Goal: Task Accomplishment & Management: Complete application form

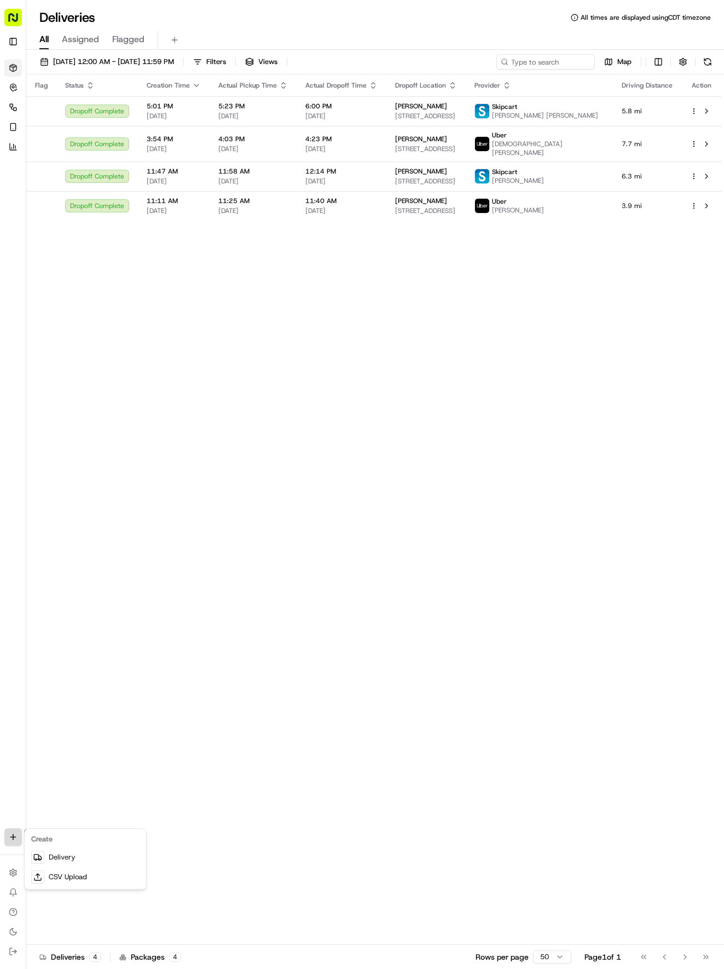
click at [16, 834] on html "Tso Chinese 04 Round Rock [EMAIL_ADDRESS][DOMAIN_NAME] Toggle Sidebar Deliverie…" at bounding box center [362, 484] width 724 height 969
click at [69, 855] on link "Delivery" at bounding box center [85, 858] width 117 height 20
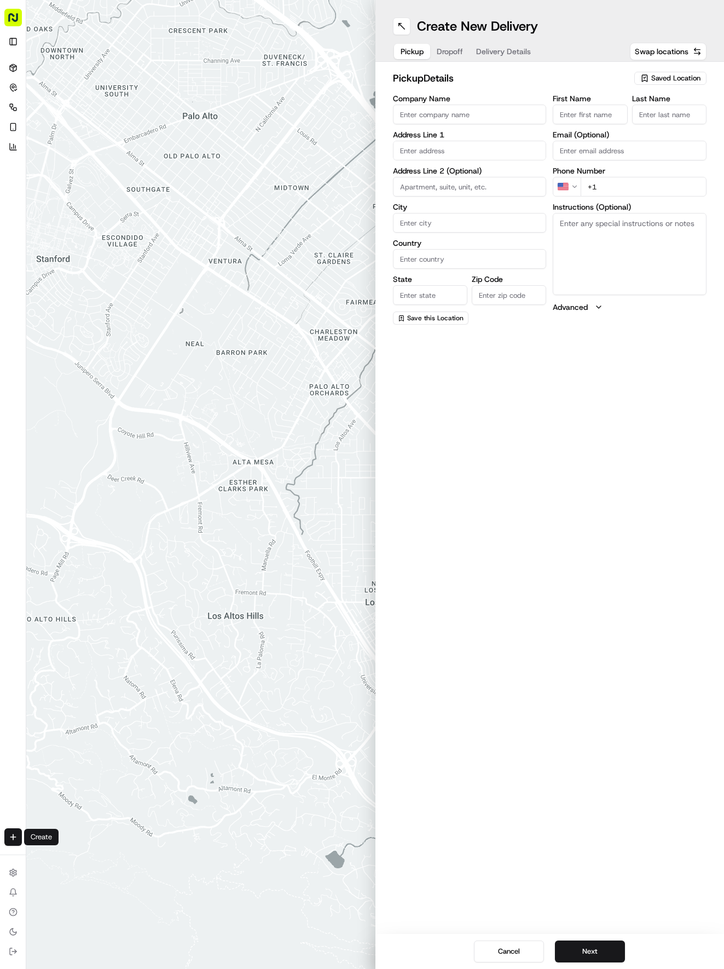
click at [659, 77] on span "Saved Location" at bounding box center [676, 78] width 49 height 10
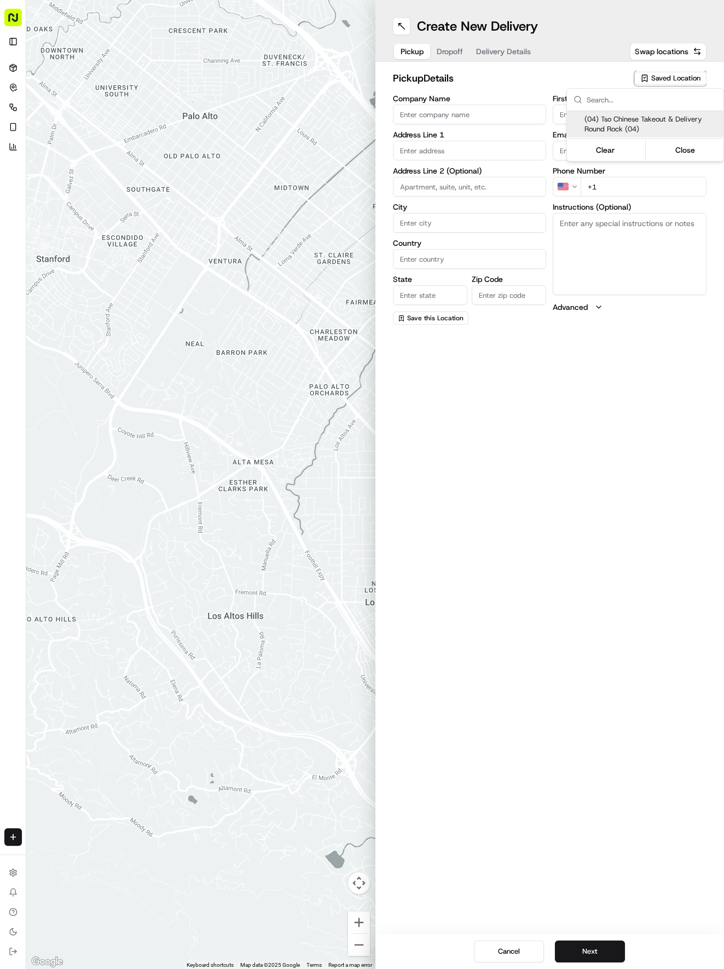
click at [630, 118] on span "(04) Tso Chinese Takeout & Delivery Round Rock (04)" at bounding box center [652, 124] width 135 height 20
type input "(04) Tso Chinese Takeout & Delivery Round Rock"
type input "2000 N [PERSON_NAME] St"
type input "Ste 108"
type input "Round Rock"
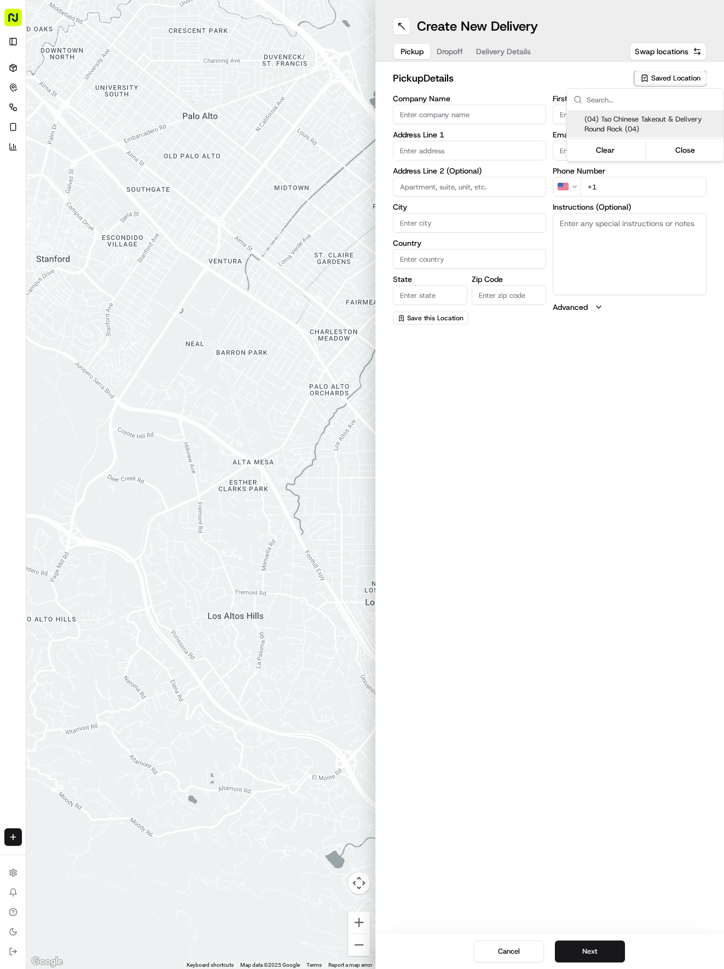
type input "US"
type input "[GEOGRAPHIC_DATA]"
type input "78664"
type input "Tso Chinese"
type input "Round Rock Manager"
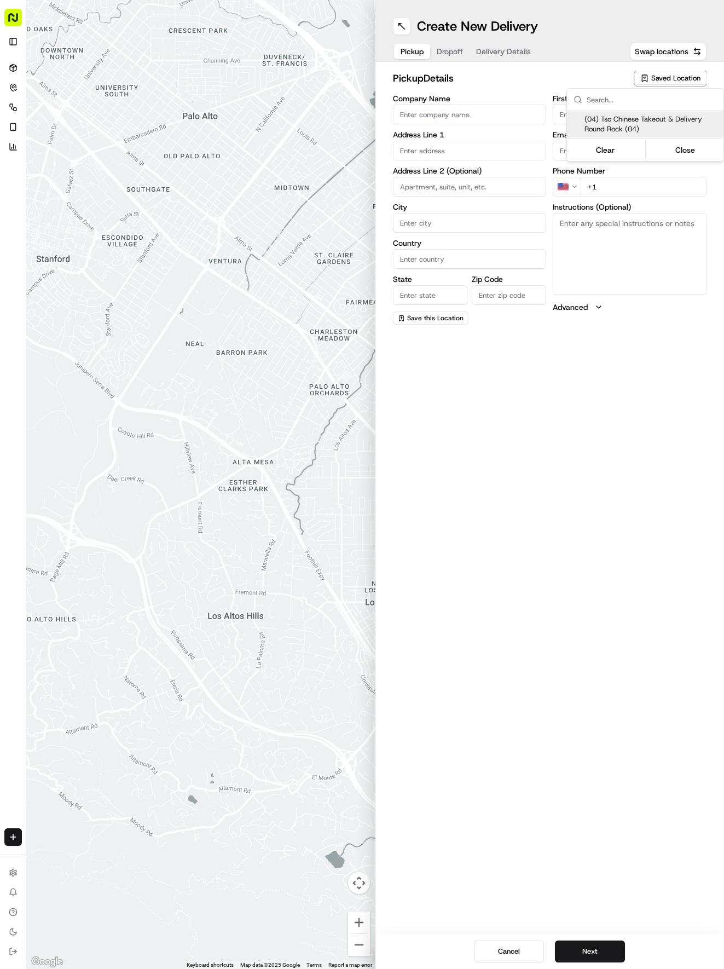
type input "[EMAIL_ADDRESS][DOMAIN_NAME]"
type input "[PHONE_NUMBER]"
type textarea "Submit a picture displaying address & food as Proof of Delivery. Envía una foto…"
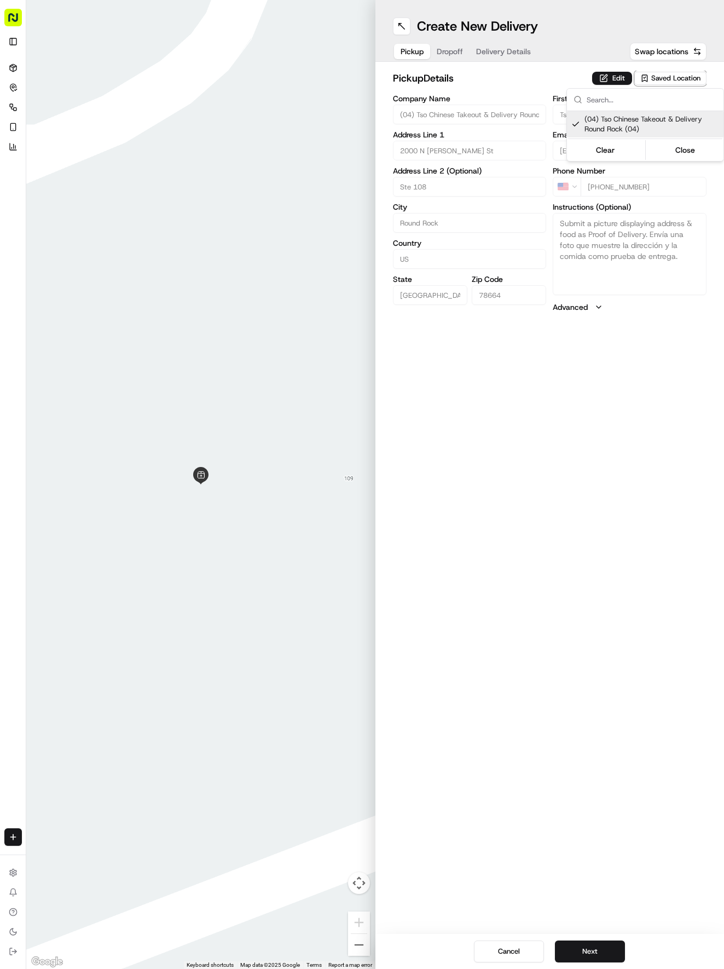
click at [486, 47] on html "Tso Chinese 04 Round Rock [EMAIL_ADDRESS][DOMAIN_NAME] Toggle Sidebar Deliverie…" at bounding box center [362, 484] width 724 height 969
click at [486, 47] on button "Delivery Details" at bounding box center [504, 51] width 68 height 15
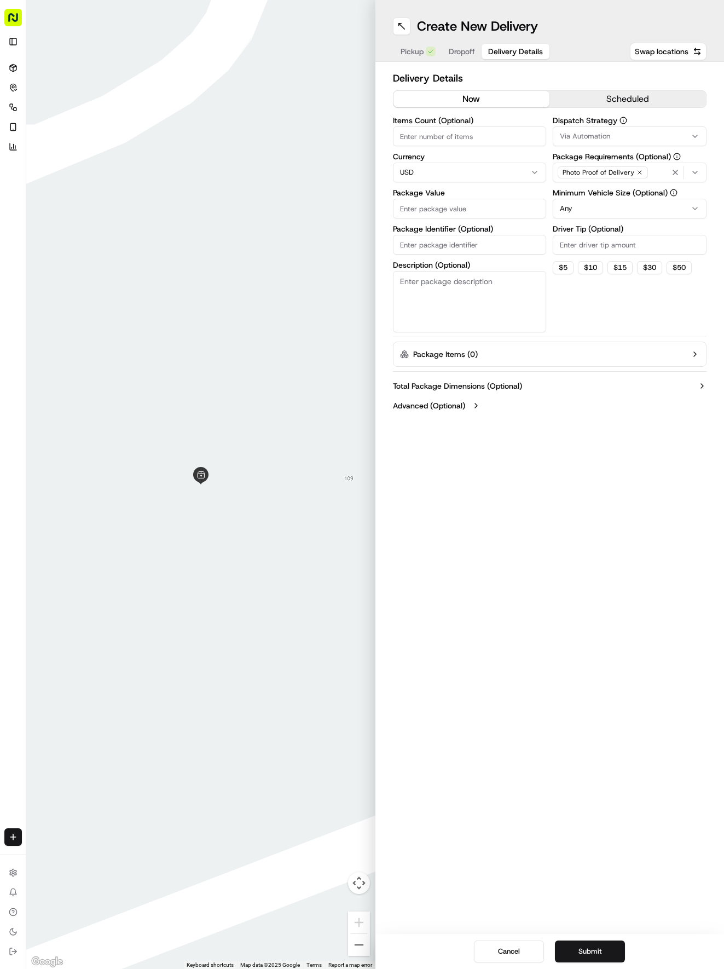
paste input "OJZSVCQ"
type input "OJZSVCQ"
click at [451, 241] on input "OJZSVCQ" at bounding box center [470, 245] width 154 height 20
click at [473, 51] on span "Dropoff" at bounding box center [462, 51] width 26 height 11
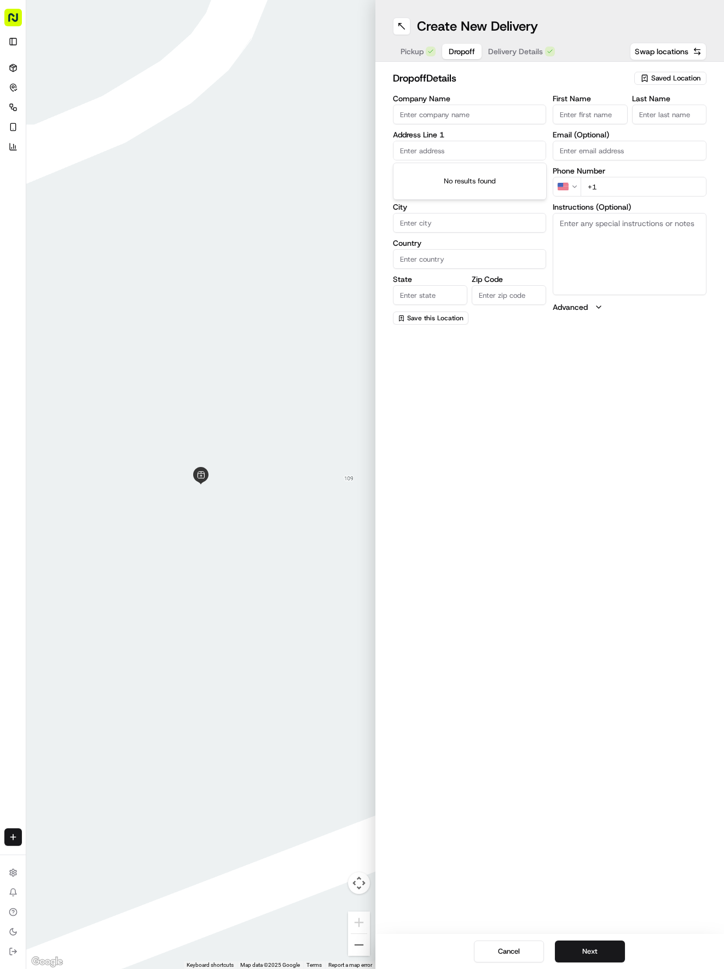
click at [445, 152] on input "text" at bounding box center [470, 151] width 154 height 20
click at [607, 113] on input "First Name" at bounding box center [590, 115] width 74 height 20
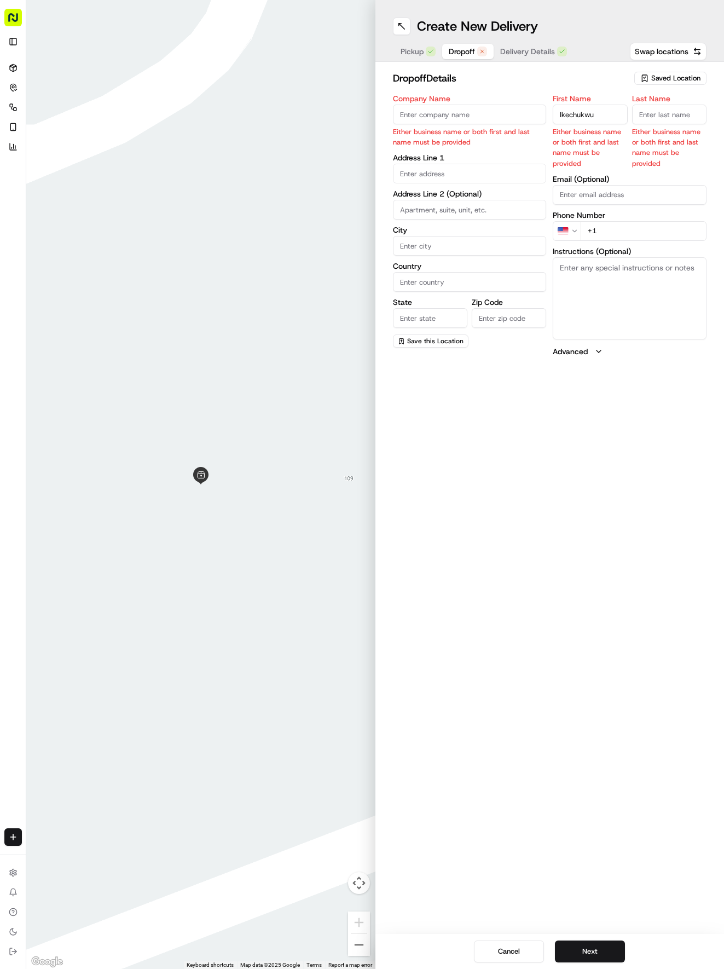
type input "Ikechukwu"
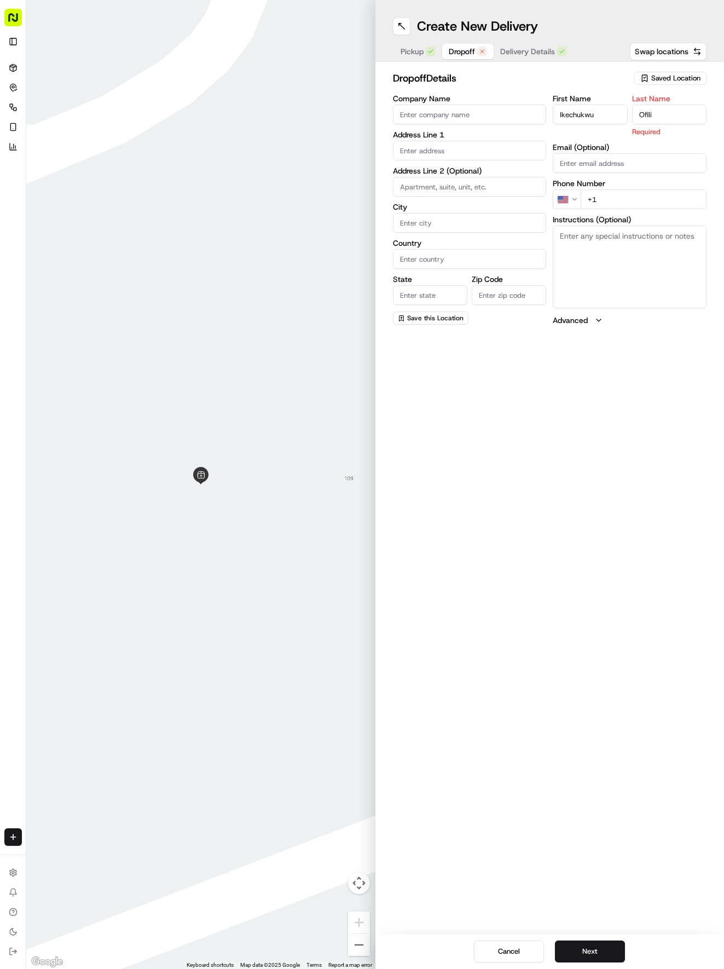
type input "Ofili"
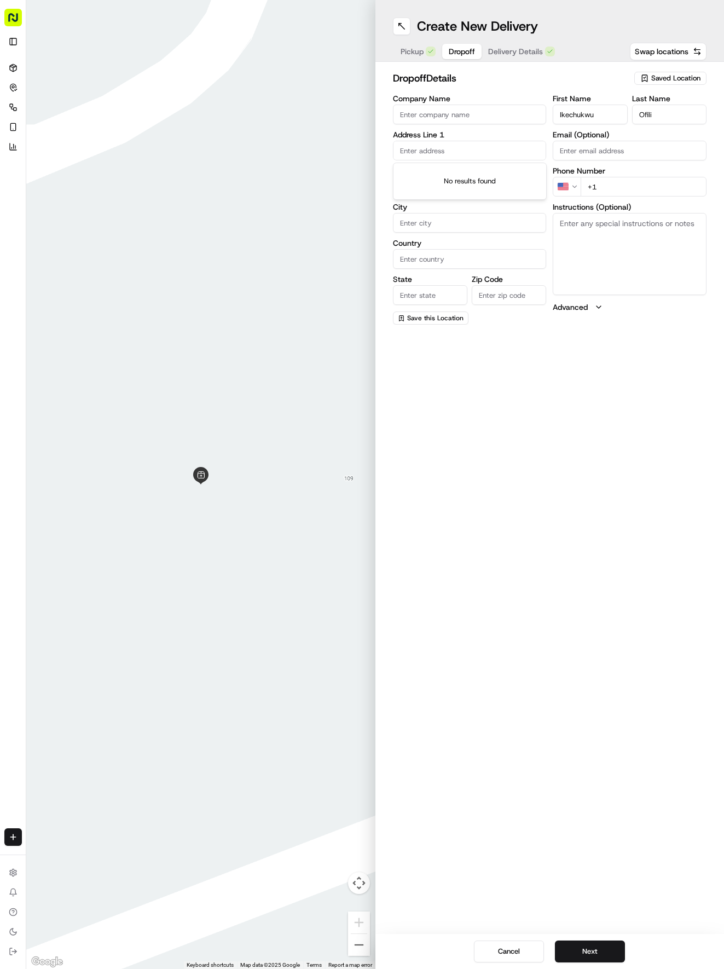
click at [462, 150] on input "text" at bounding box center [470, 151] width 154 height 20
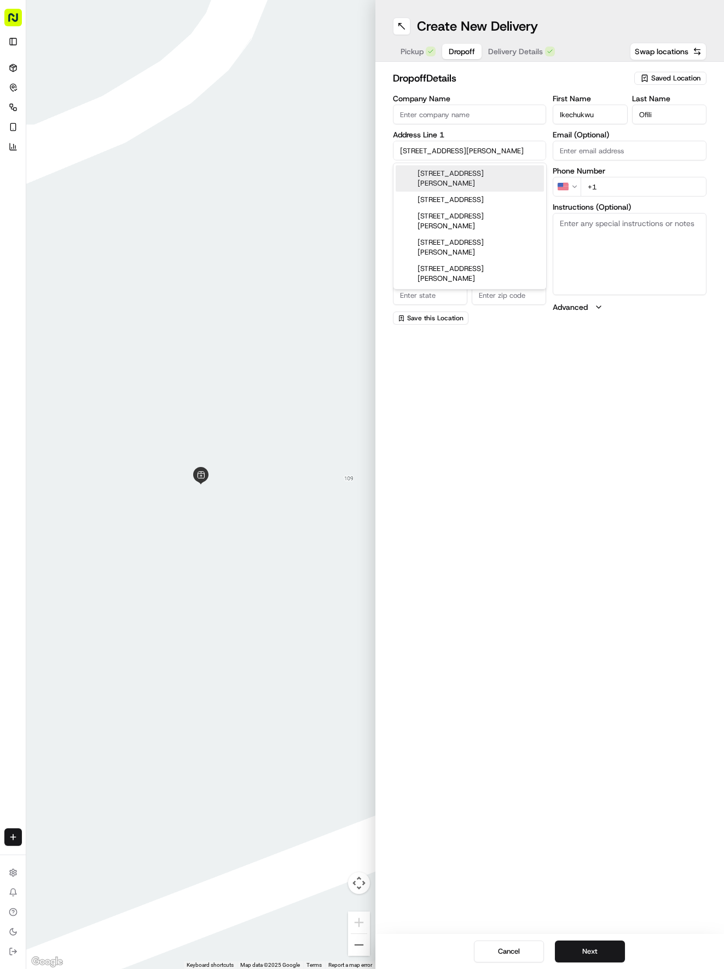
type input "[STREET_ADDRESS][PERSON_NAME]"
type input "Austin"
type input "[GEOGRAPHIC_DATA]"
type input "78717"
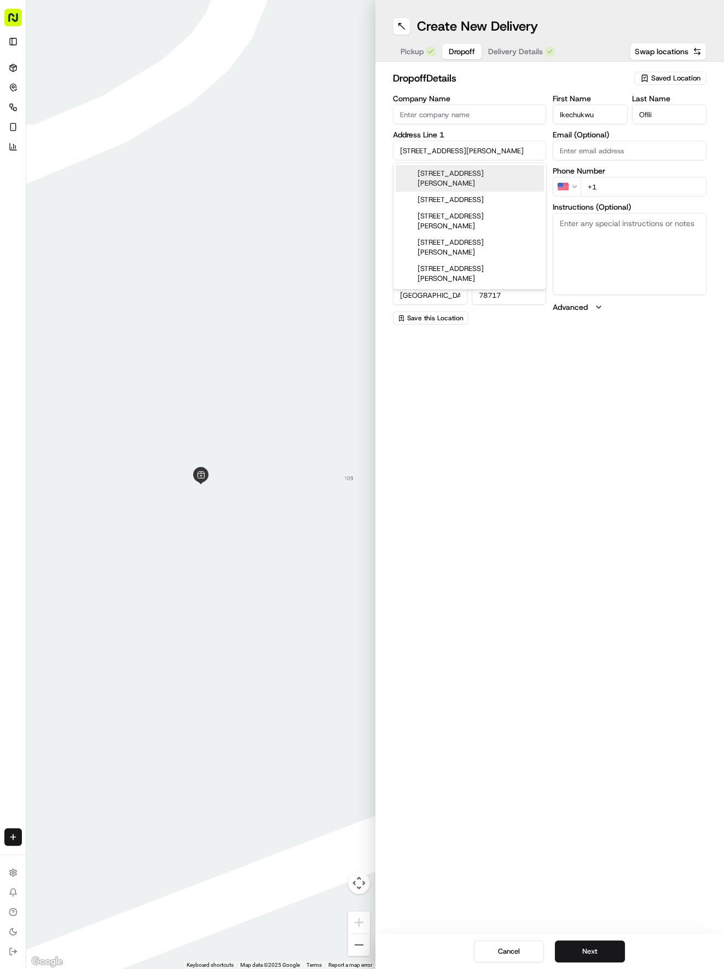
type input "[STREET_ADDRESS][PERSON_NAME]"
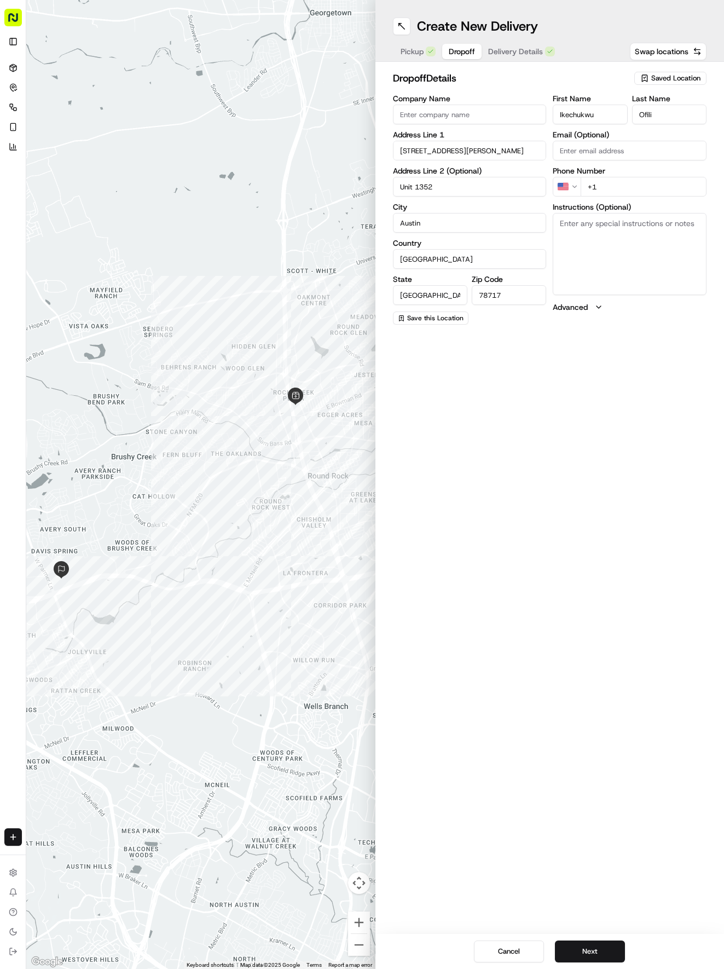
type input "Unit 1352"
click at [629, 192] on input "+1" at bounding box center [644, 187] width 126 height 20
type input "[PHONE_NUMBER]"
click at [643, 260] on textarea "Instructions (Optional)" at bounding box center [630, 254] width 154 height 82
paste textarea "Code: 878804# 3rd floor. Call if you need help. Knock and I'll get food from yo…"
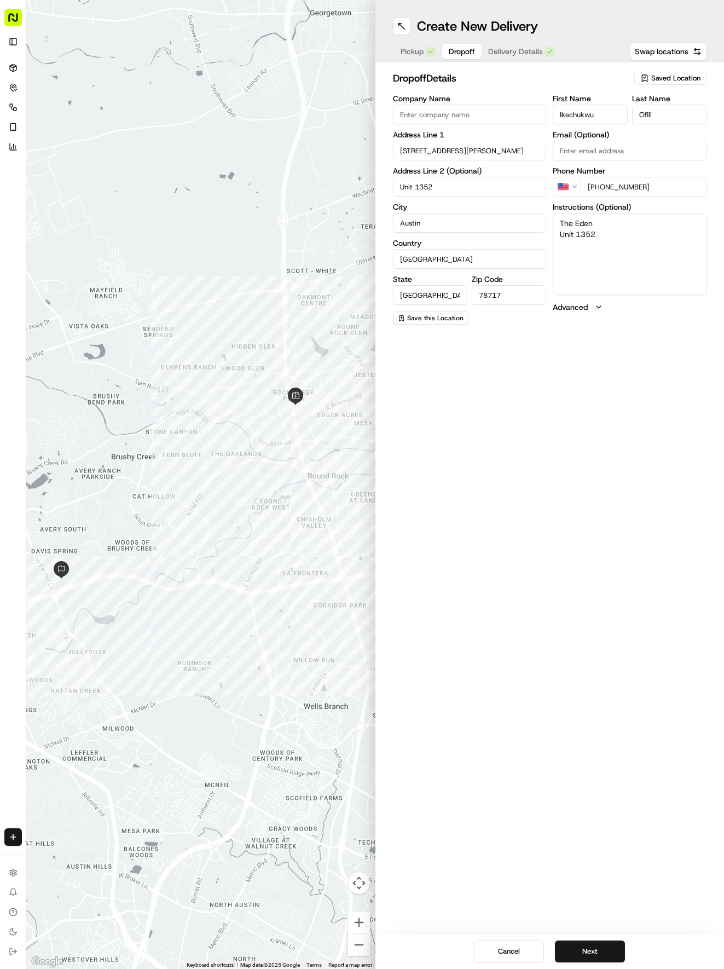
type textarea "The Eden Unit 1352 Code: 878804# 3rd floor. Call if you need help. Knock and I'…"
click at [518, 47] on span "Delivery Details" at bounding box center [515, 51] width 55 height 11
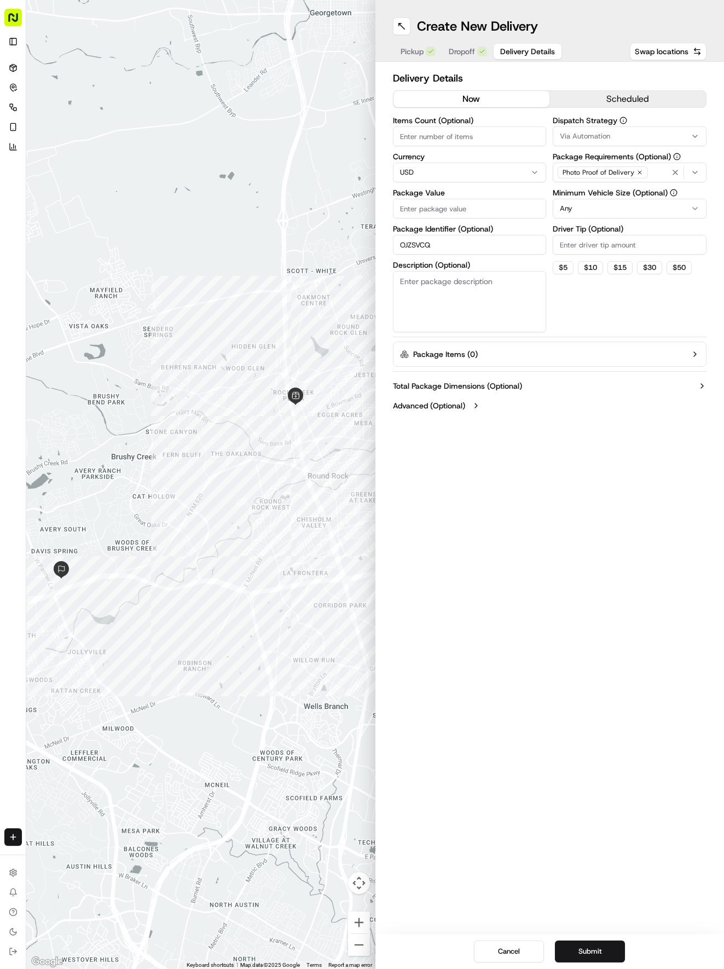
click at [451, 207] on input "Package Value" at bounding box center [470, 209] width 154 height 20
type input "28.04"
click at [645, 135] on div "Via Automation" at bounding box center [630, 136] width 148 height 10
click at [640, 196] on span "Tso Round Rock Strategy" at bounding box center [638, 196] width 135 height 10
drag, startPoint x: 645, startPoint y: 290, endPoint x: 642, endPoint y: 274, distance: 16.8
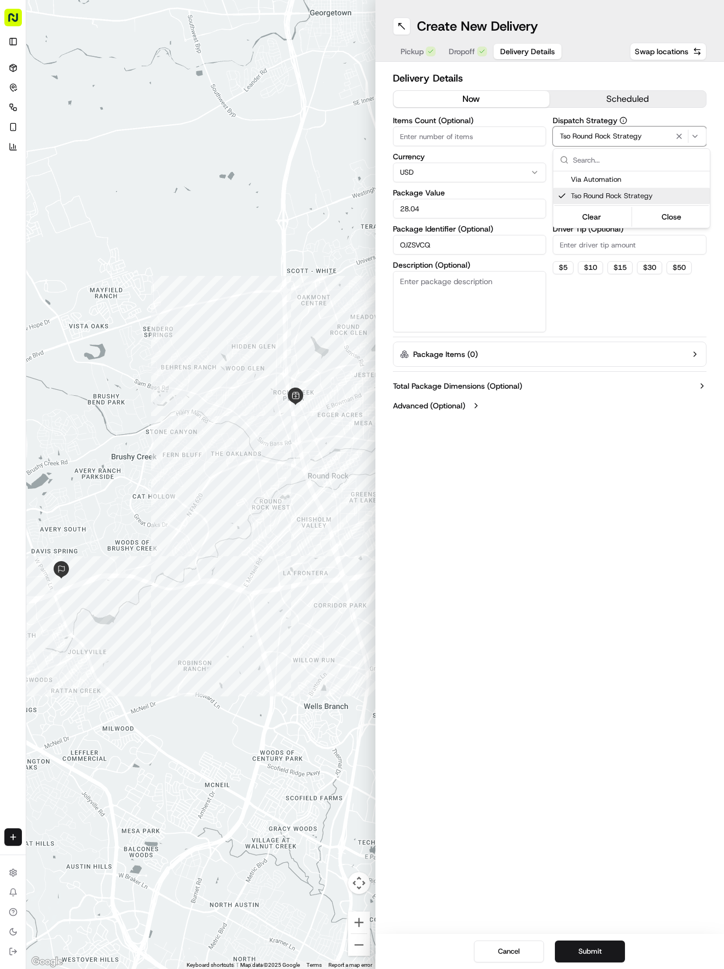
click at [644, 280] on html "Tso Chinese 04 Round Rock [EMAIL_ADDRESS][DOMAIN_NAME] Toggle Sidebar Deliverie…" at bounding box center [362, 484] width 724 height 969
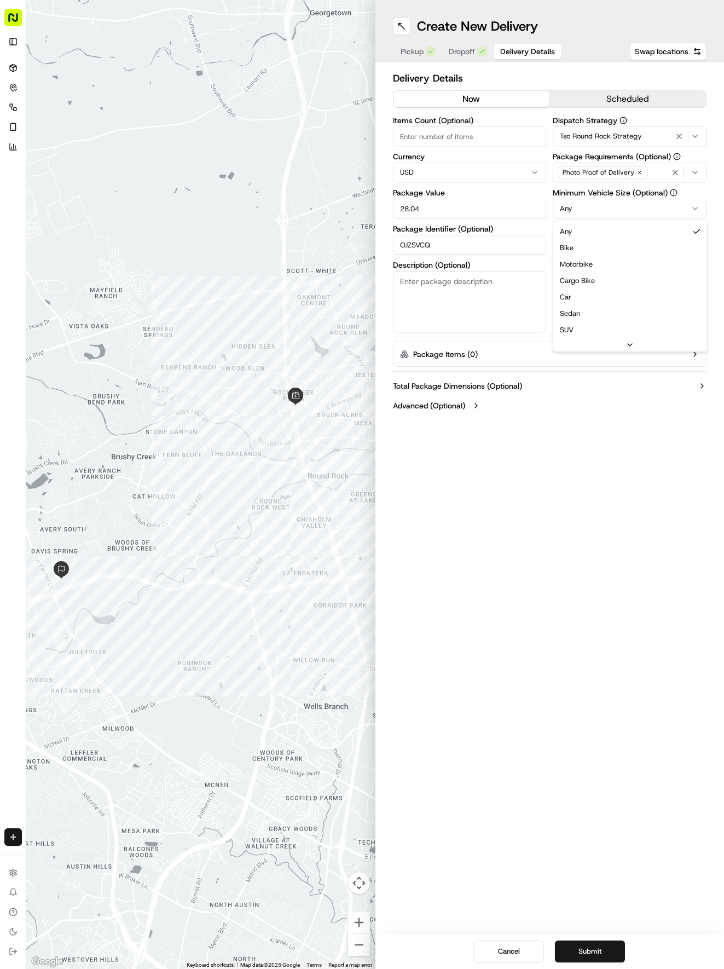
click at [624, 211] on html "Tso Chinese 04 Round Rock [EMAIL_ADDRESS][DOMAIN_NAME] Toggle Sidebar Deliverie…" at bounding box center [362, 484] width 724 height 969
drag, startPoint x: 626, startPoint y: 291, endPoint x: 625, endPoint y: 275, distance: 16.5
click at [623, 242] on input "Driver Tip (Optional)" at bounding box center [630, 245] width 154 height 20
type input "2"
drag, startPoint x: 577, startPoint y: 951, endPoint x: 611, endPoint y: 929, distance: 40.4
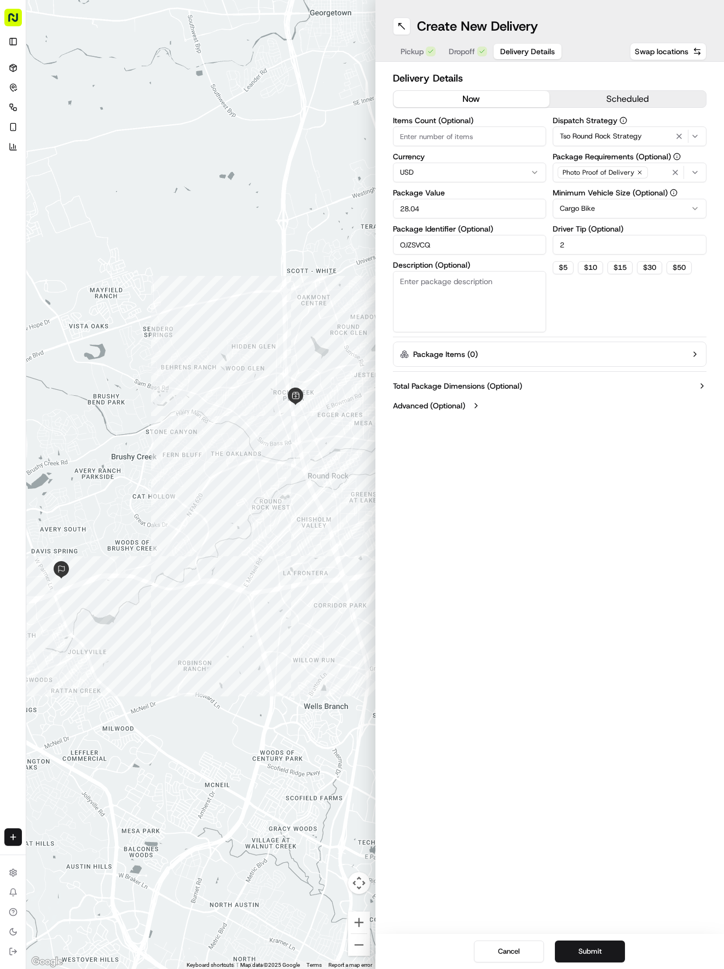
click at [578, 951] on button "Submit" at bounding box center [590, 952] width 70 height 22
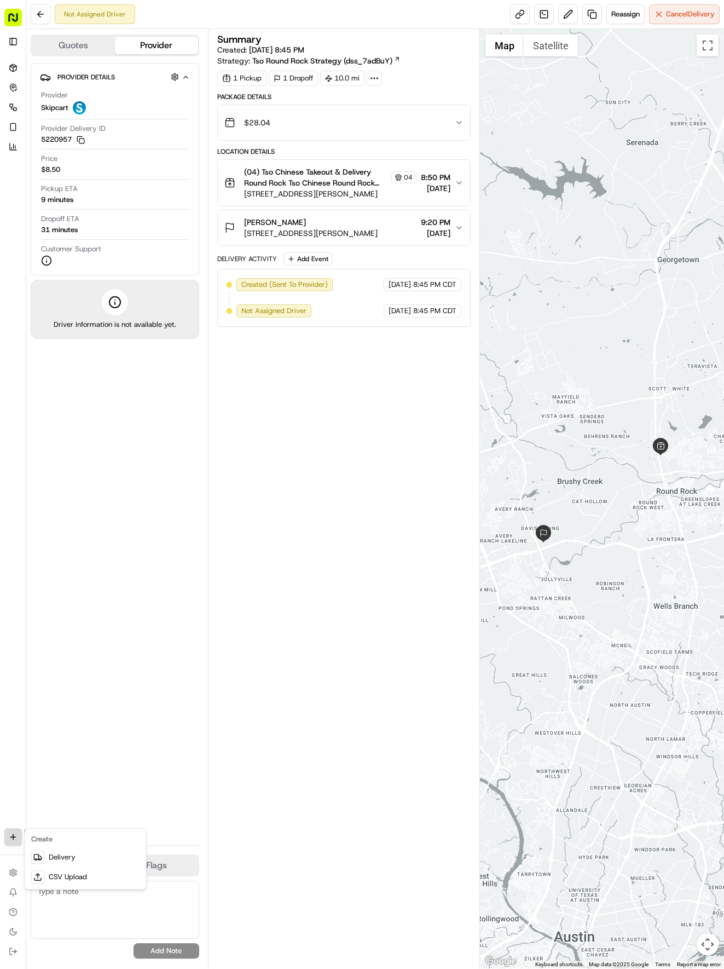
click at [12, 832] on html "Tso Chinese 04 Round Rock [EMAIL_ADDRESS][DOMAIN_NAME] Toggle Sidebar Deliverie…" at bounding box center [362, 484] width 724 height 969
click at [79, 860] on link "Delivery" at bounding box center [85, 858] width 117 height 20
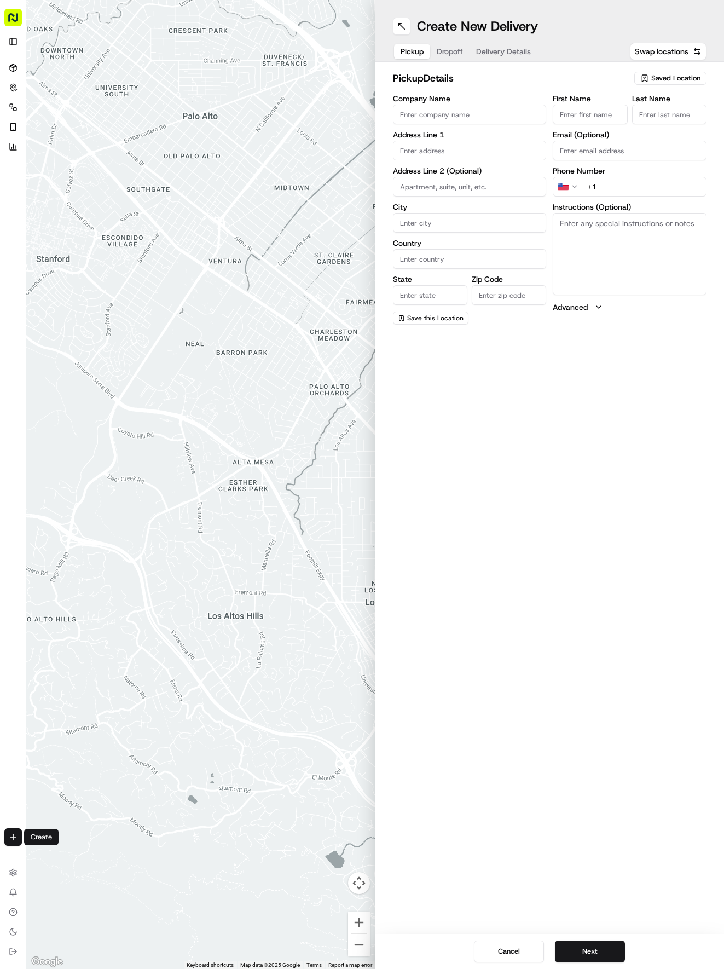
click at [655, 78] on span "Saved Location" at bounding box center [676, 78] width 49 height 10
click at [645, 128] on span "(04) Tso Chinese Takeout & Delivery Round Rock (04)" at bounding box center [652, 124] width 135 height 20
type input "(04) Tso Chinese Takeout & Delivery Round Rock"
type input "2000 N [PERSON_NAME] St"
type input "Ste 108"
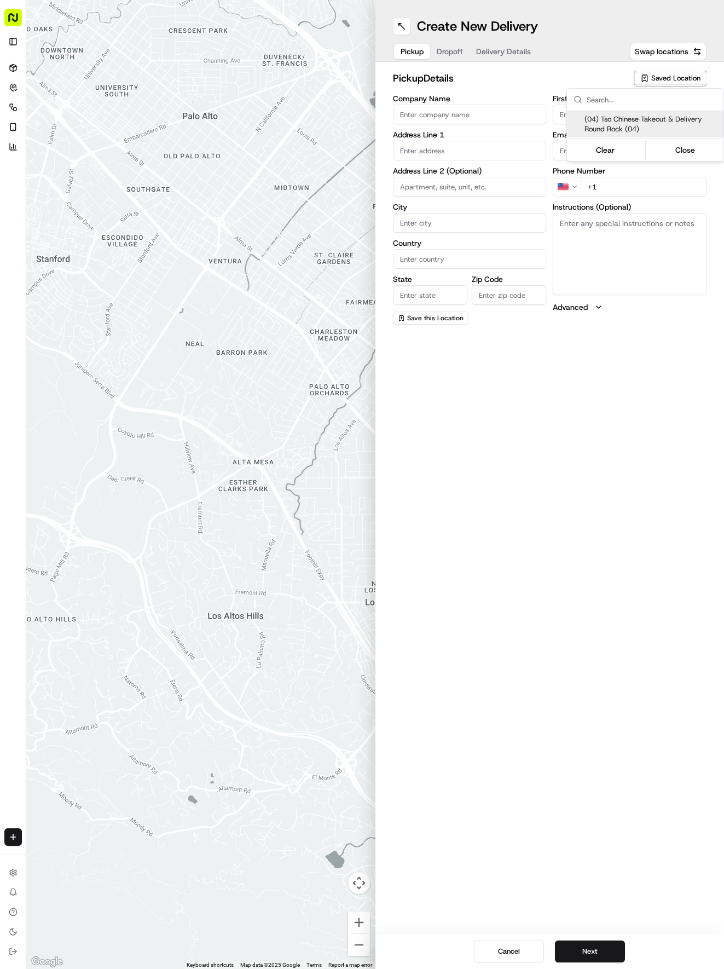
type input "Round Rock"
type input "US"
type input "[GEOGRAPHIC_DATA]"
type input "78664"
type input "Tso Chinese"
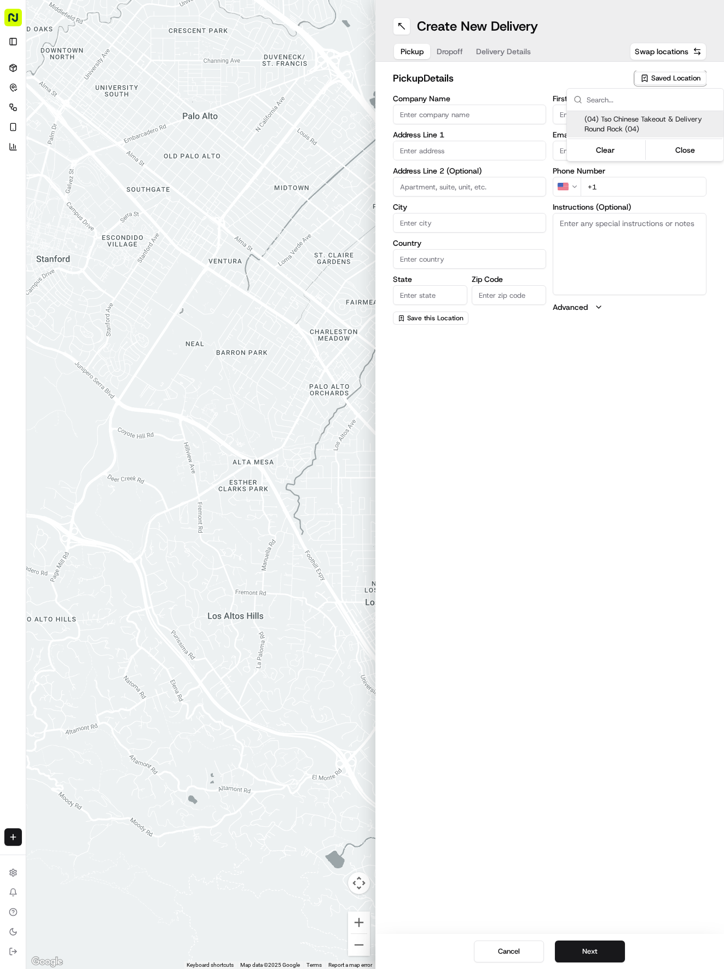
type input "Round Rock Manager"
type input "[EMAIL_ADDRESS][DOMAIN_NAME]"
type input "[PHONE_NUMBER]"
type textarea "Submit a picture displaying address & food as Proof of Delivery. Envía una foto…"
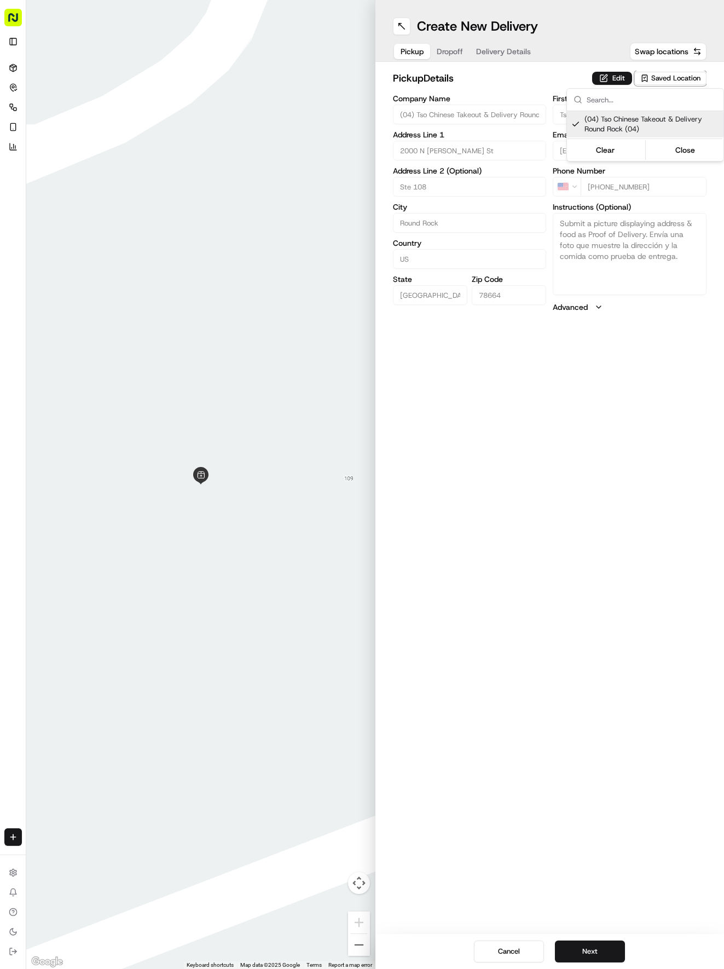
click at [499, 50] on html "Tso Chinese 04 Round Rock [EMAIL_ADDRESS][DOMAIN_NAME] Toggle Sidebar Deliverie…" at bounding box center [362, 484] width 724 height 969
click at [499, 50] on span "Delivery Details" at bounding box center [503, 51] width 55 height 11
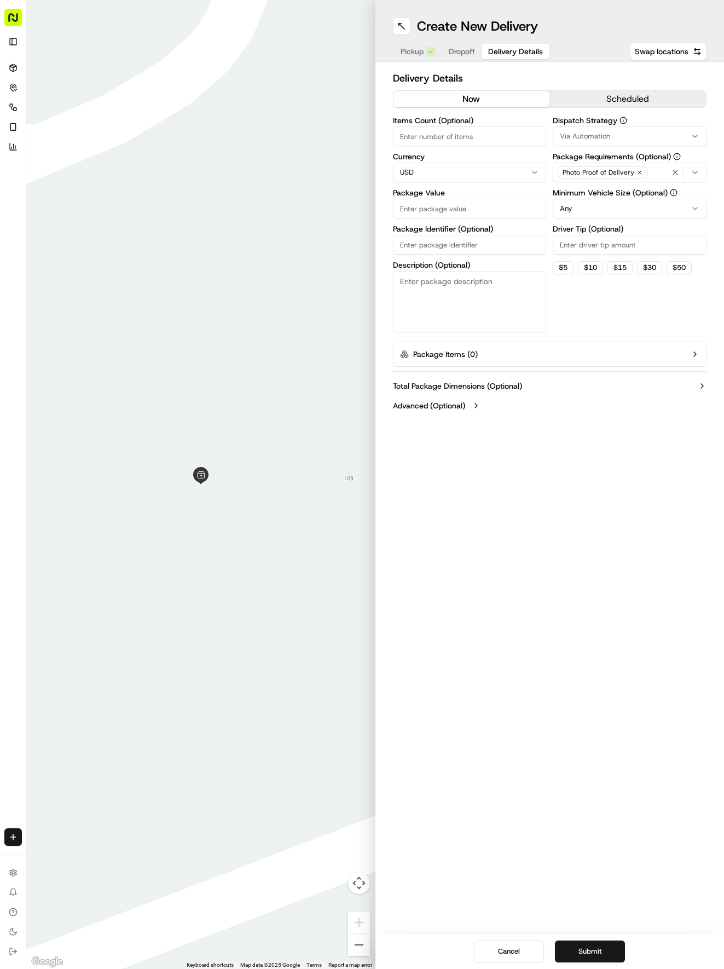
paste input "QGUWORZ"
type input "QGUWORZ"
click at [466, 250] on input "QGUWORZ" at bounding box center [470, 245] width 154 height 20
click at [461, 51] on span "Dropoff" at bounding box center [462, 51] width 26 height 11
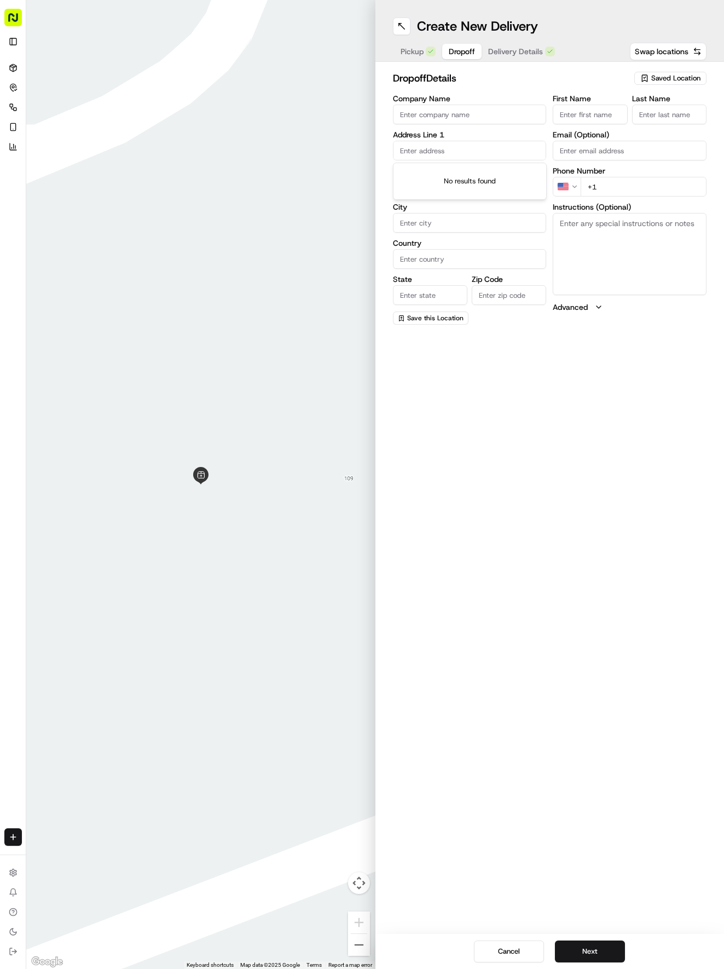
click at [459, 146] on input "text" at bounding box center [470, 151] width 154 height 20
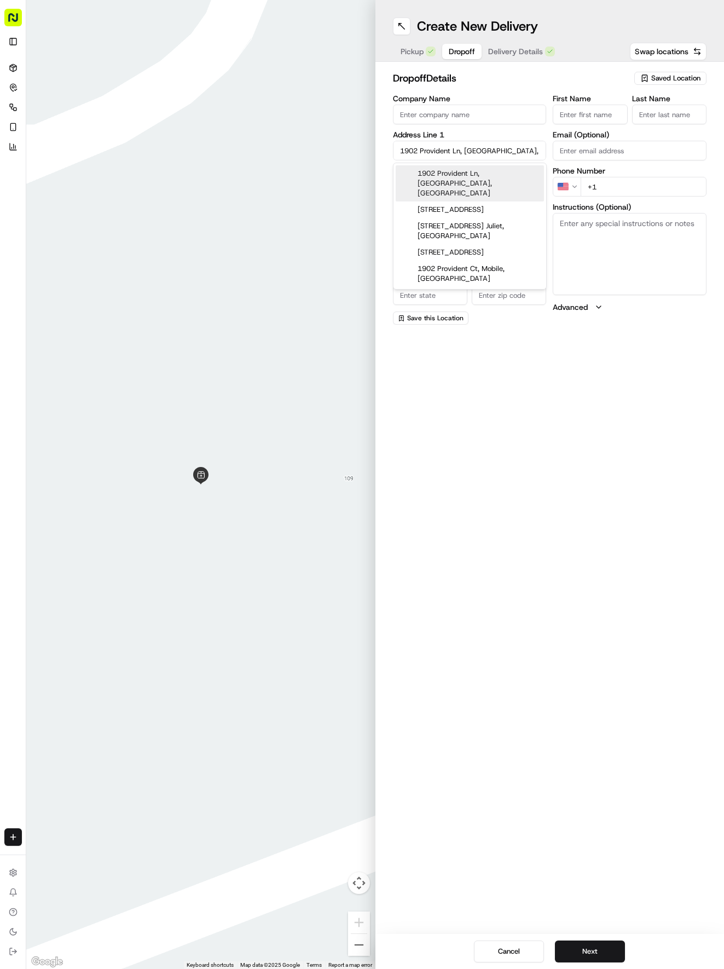
type input "[STREET_ADDRESS]"
type input "Round Rock"
type input "[GEOGRAPHIC_DATA]"
type input "78664"
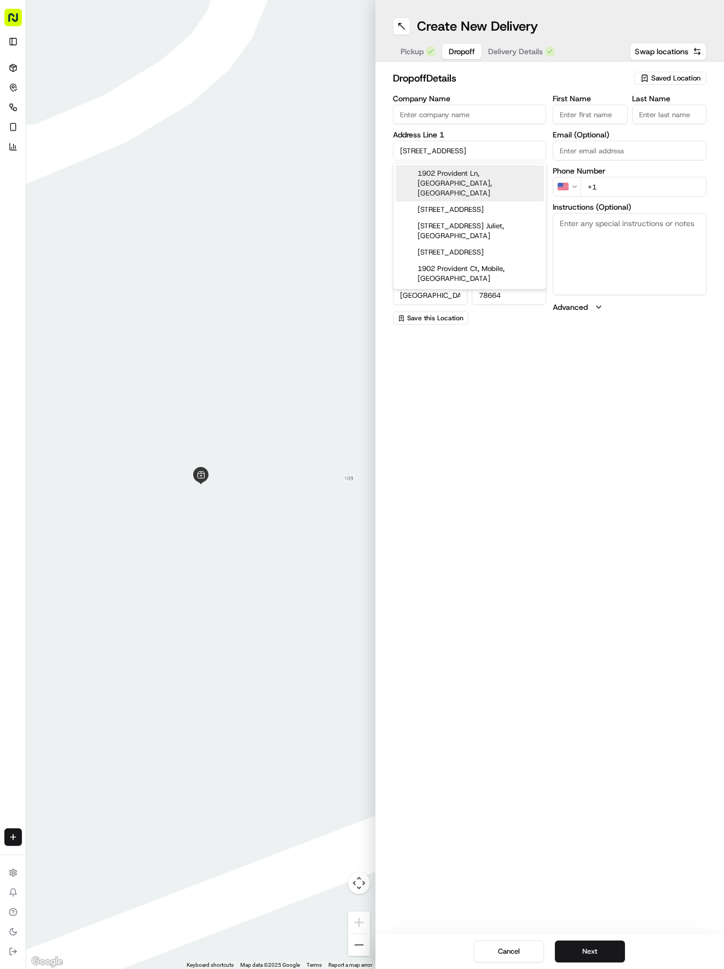
type input "[STREET_ADDRESS][PERSON_NAME]"
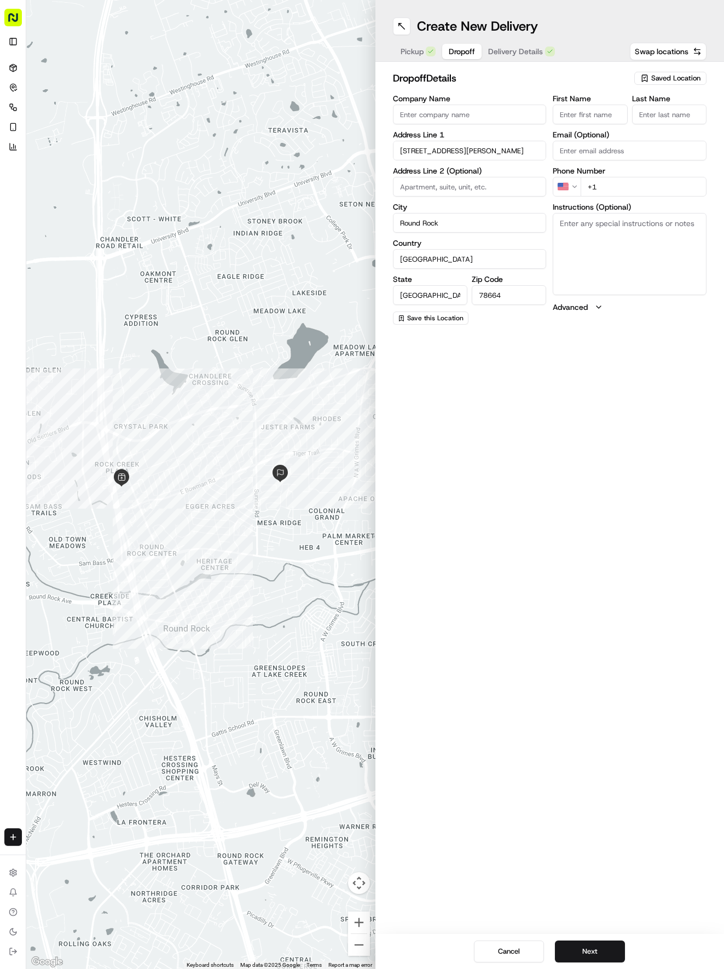
click at [592, 106] on input "First Name" at bounding box center [590, 115] width 74 height 20
type input "Zy"
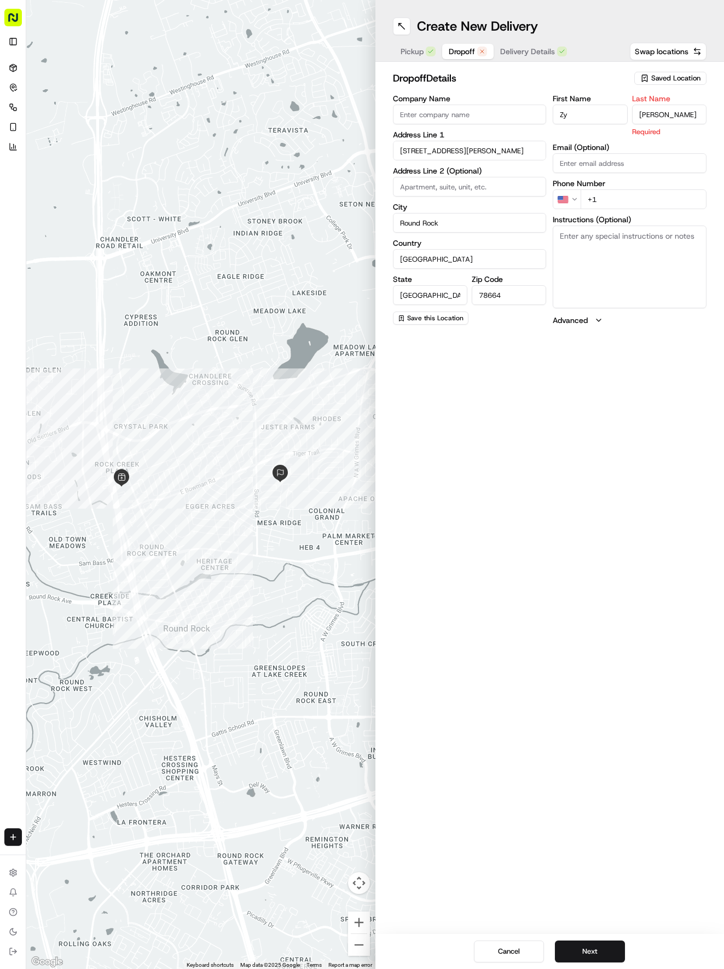
type input "[PERSON_NAME]"
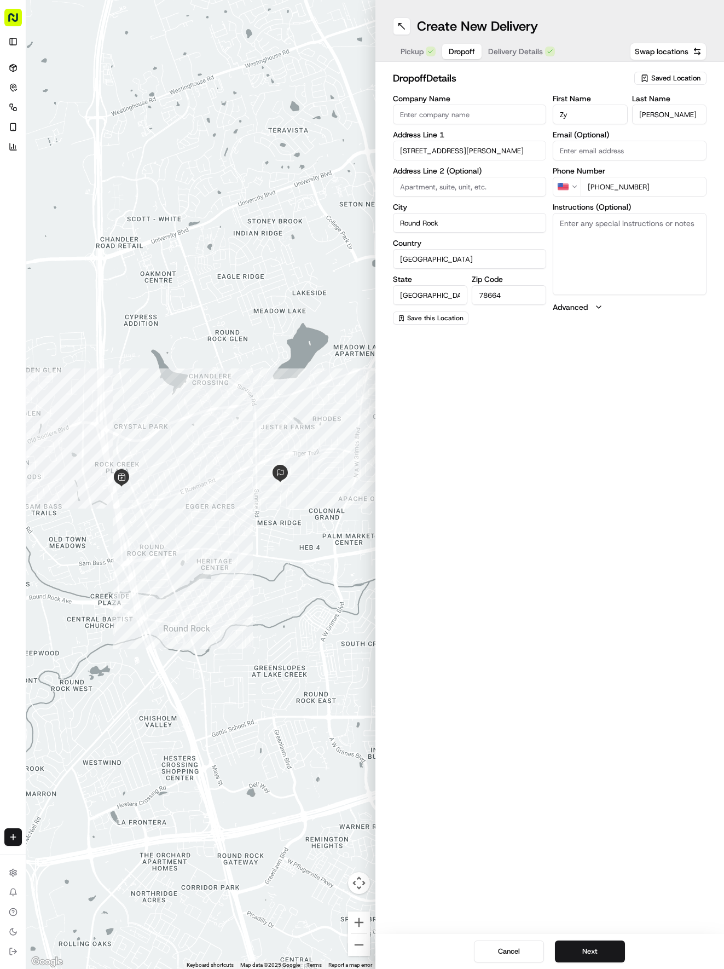
type input "[PHONE_NUMBER]"
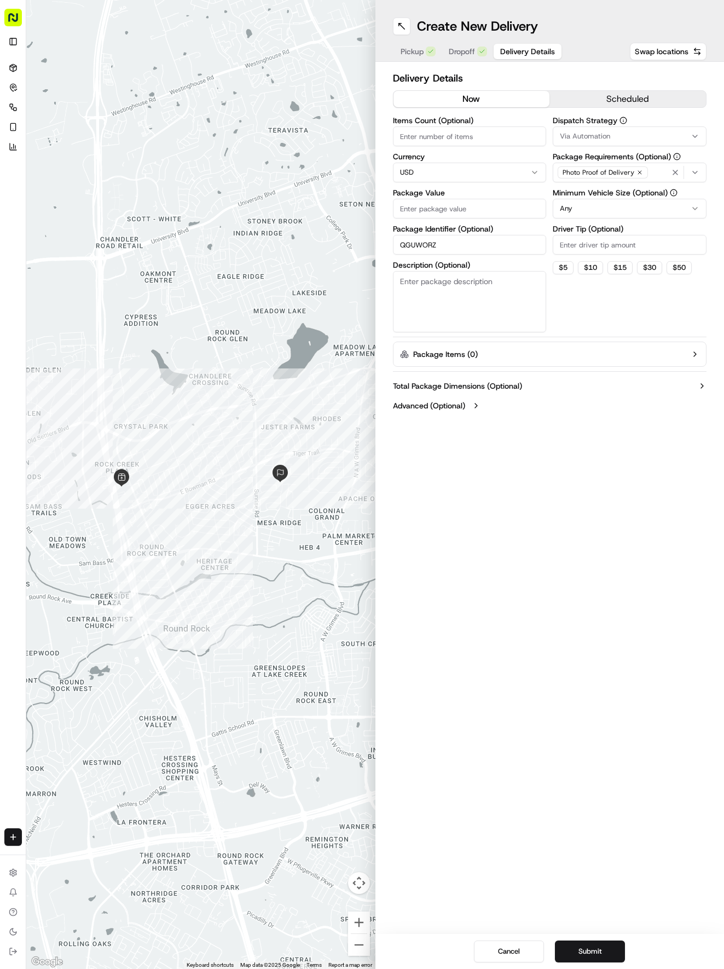
click at [516, 53] on span "Delivery Details" at bounding box center [527, 51] width 55 height 11
click at [464, 200] on input "Package Value" at bounding box center [470, 209] width 154 height 20
type input "28.04"
click at [594, 135] on span "Via Automation" at bounding box center [585, 136] width 50 height 10
click at [598, 189] on div "Tso Round Rock Strategy" at bounding box center [632, 196] width 157 height 16
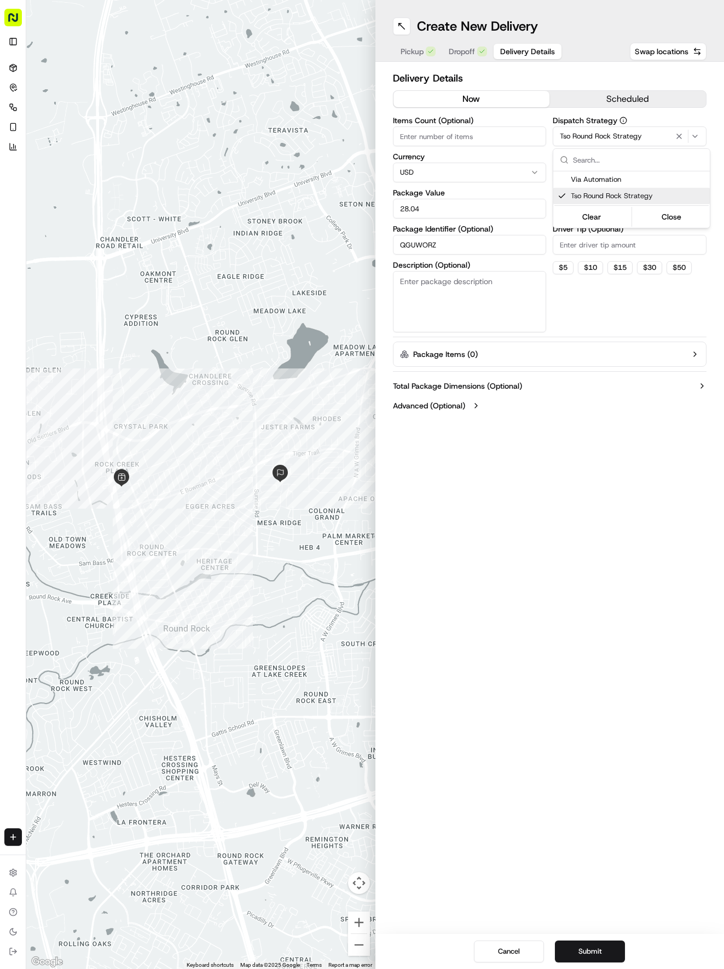
drag, startPoint x: 604, startPoint y: 243, endPoint x: 601, endPoint y: 234, distance: 9.4
click at [604, 245] on html "Tso Chinese 04 Round Rock [EMAIL_ADDRESS][DOMAIN_NAME] Toggle Sidebar Deliverie…" at bounding box center [362, 484] width 724 height 969
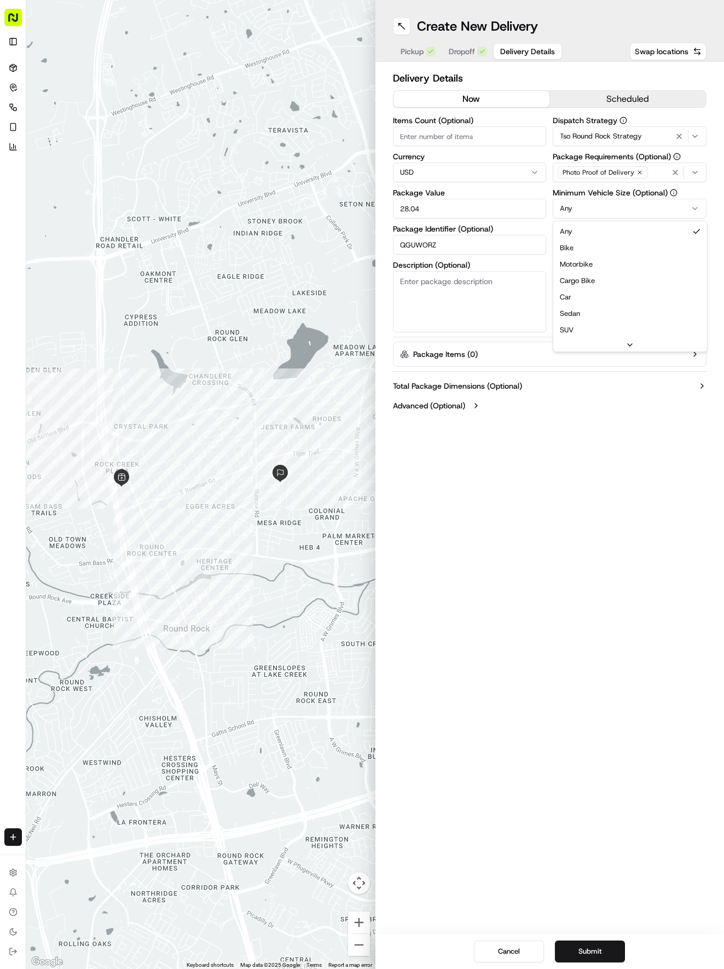
click at [602, 208] on html "Tso Chinese 04 Round Rock [EMAIL_ADDRESS][DOMAIN_NAME] Toggle Sidebar Deliverie…" at bounding box center [362, 484] width 724 height 969
drag, startPoint x: 594, startPoint y: 293, endPoint x: 597, endPoint y: 257, distance: 36.3
click at [596, 250] on input "Driver Tip (Optional)" at bounding box center [630, 245] width 154 height 20
type input "2"
click at [589, 954] on button "Submit" at bounding box center [590, 952] width 70 height 22
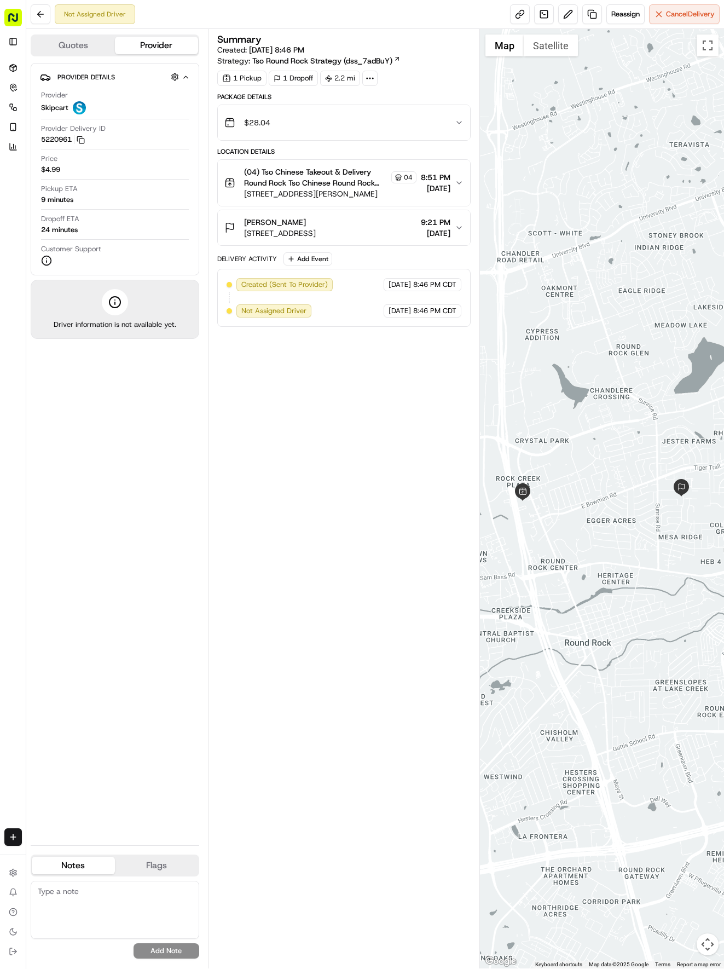
click at [189, 516] on div "Provider Details Hidden ( 2 ) Provider Skipcart Provider Delivery ID 5220961 Co…" at bounding box center [115, 450] width 169 height 774
click at [10, 66] on icon at bounding box center [13, 67] width 7 height 7
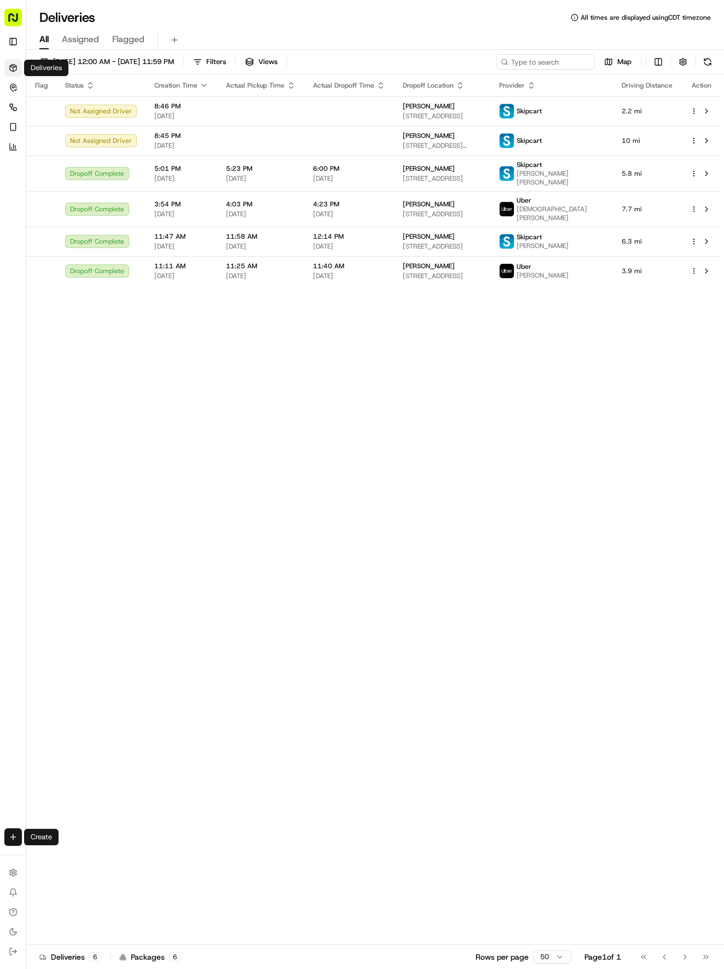
click at [15, 832] on html "Tso Chinese 04 Round Rock [EMAIL_ADDRESS][DOMAIN_NAME] Toggle Sidebar Deliverie…" at bounding box center [362, 484] width 724 height 969
click at [54, 853] on link "Delivery" at bounding box center [85, 858] width 117 height 20
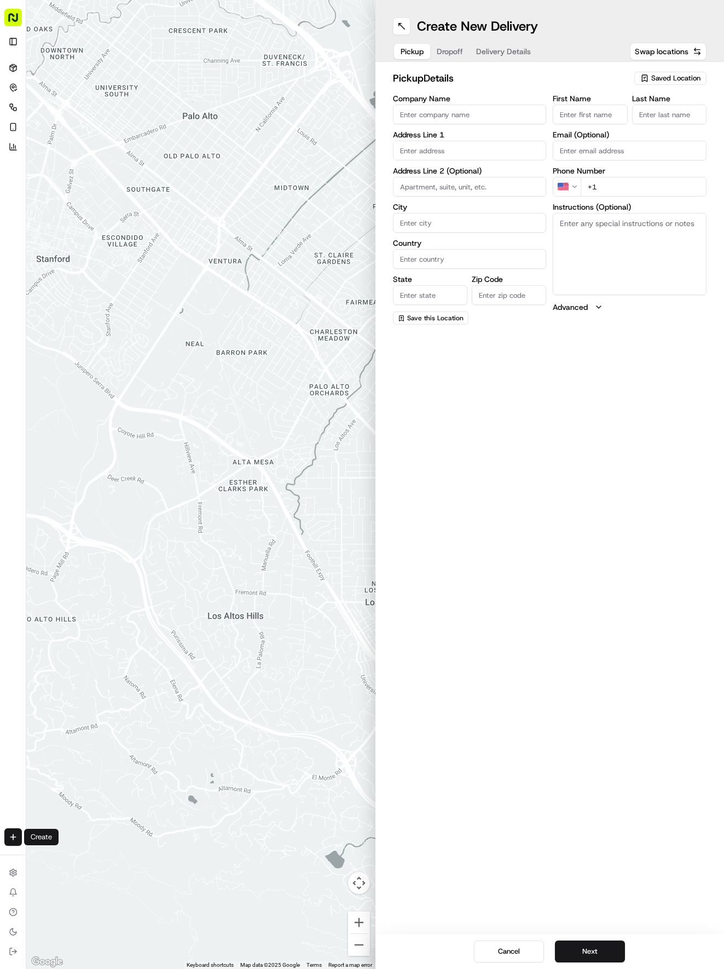
click at [665, 69] on div "pickup Details Saved Location Company Name Address Line 1 Address Line 2 (Optio…" at bounding box center [550, 198] width 349 height 272
click at [663, 79] on span "Saved Location" at bounding box center [676, 78] width 49 height 10
click at [626, 119] on span "(04) Tso Chinese Takeout & Delivery Round Rock (04)" at bounding box center [652, 124] width 135 height 20
type input "(04) Tso Chinese Takeout & Delivery Round Rock"
type input "2000 N [PERSON_NAME] St"
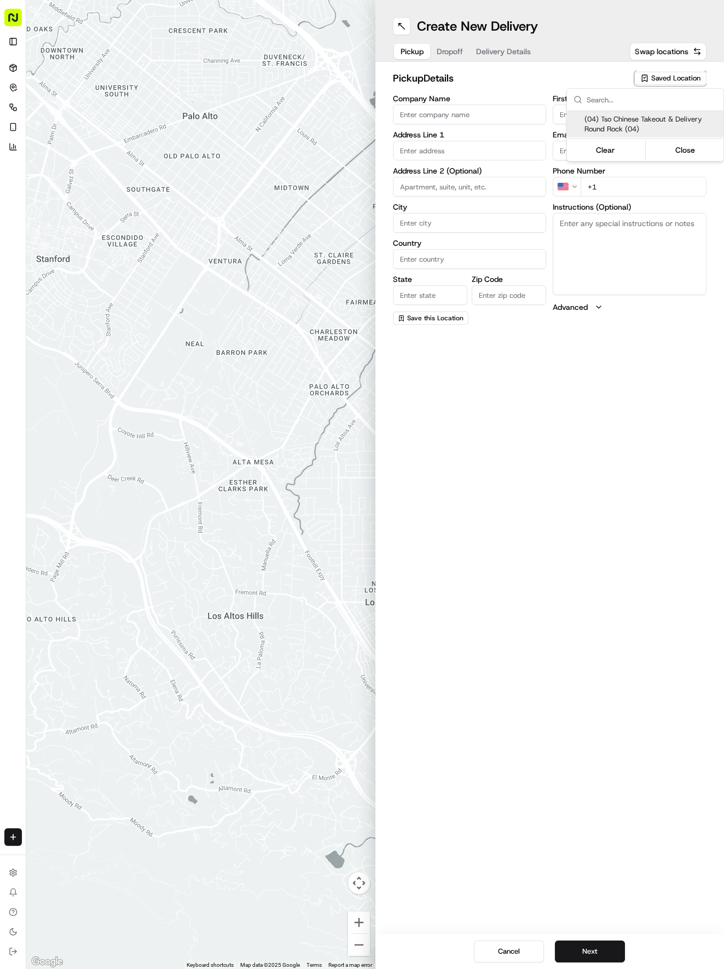
type input "Ste 108"
type input "Round Rock"
type input "US"
type input "[GEOGRAPHIC_DATA]"
type input "78664"
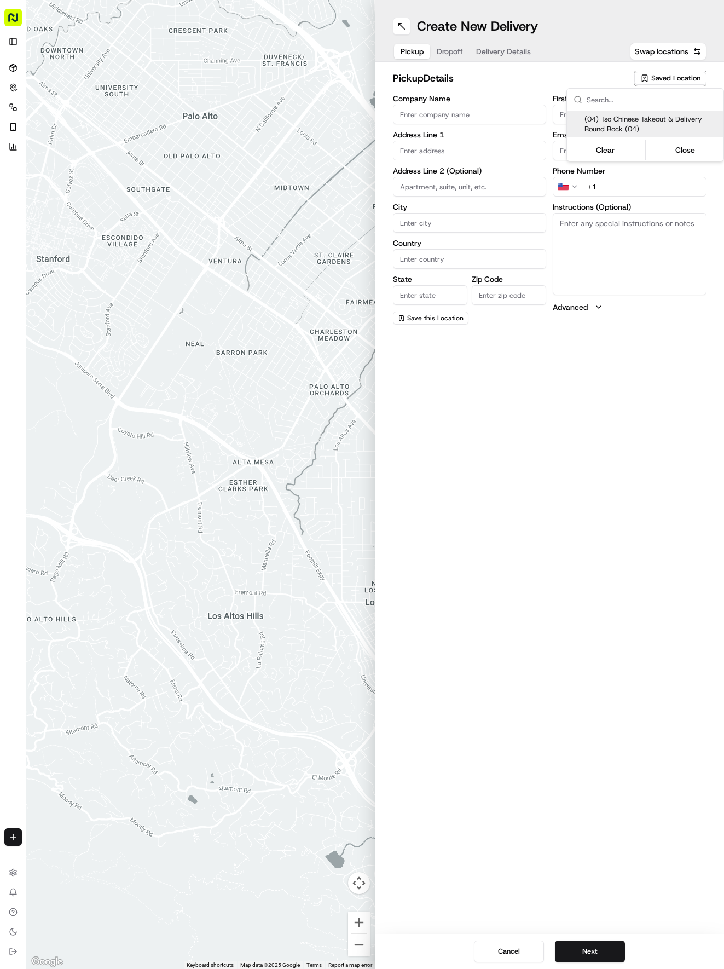
type input "Tso Chinese"
type input "Round Rock Manager"
type input "[EMAIL_ADDRESS][DOMAIN_NAME]"
type input "[PHONE_NUMBER]"
type textarea "Submit a picture displaying address & food as Proof of Delivery. Envía una foto…"
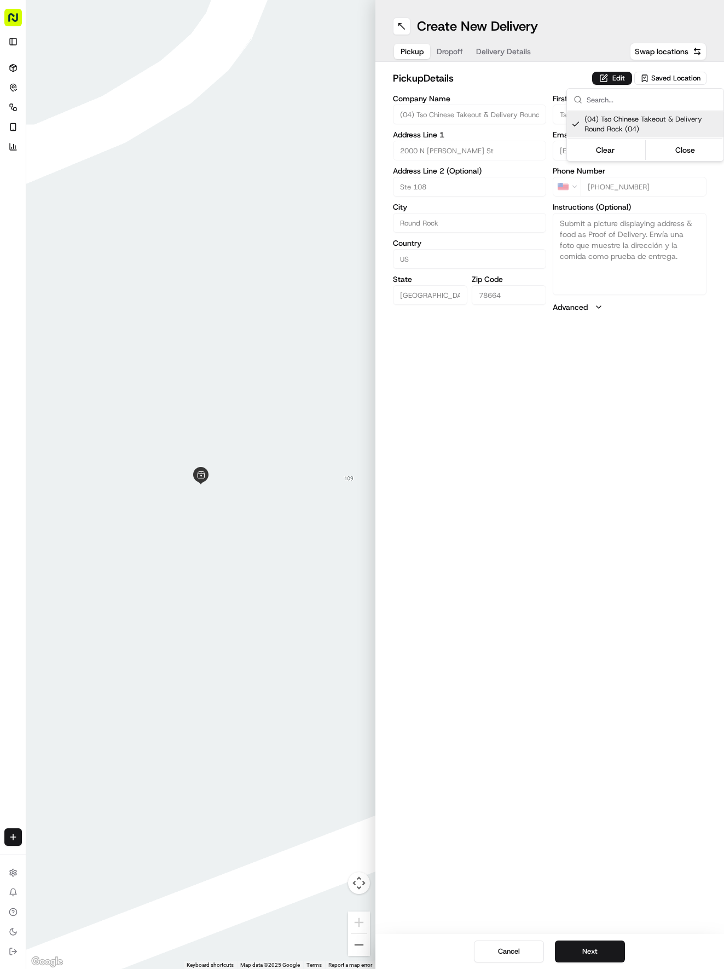
click at [509, 48] on html "Tso Chinese 04 Round Rock [EMAIL_ADDRESS][DOMAIN_NAME] Toggle Sidebar Deliverie…" at bounding box center [362, 484] width 724 height 969
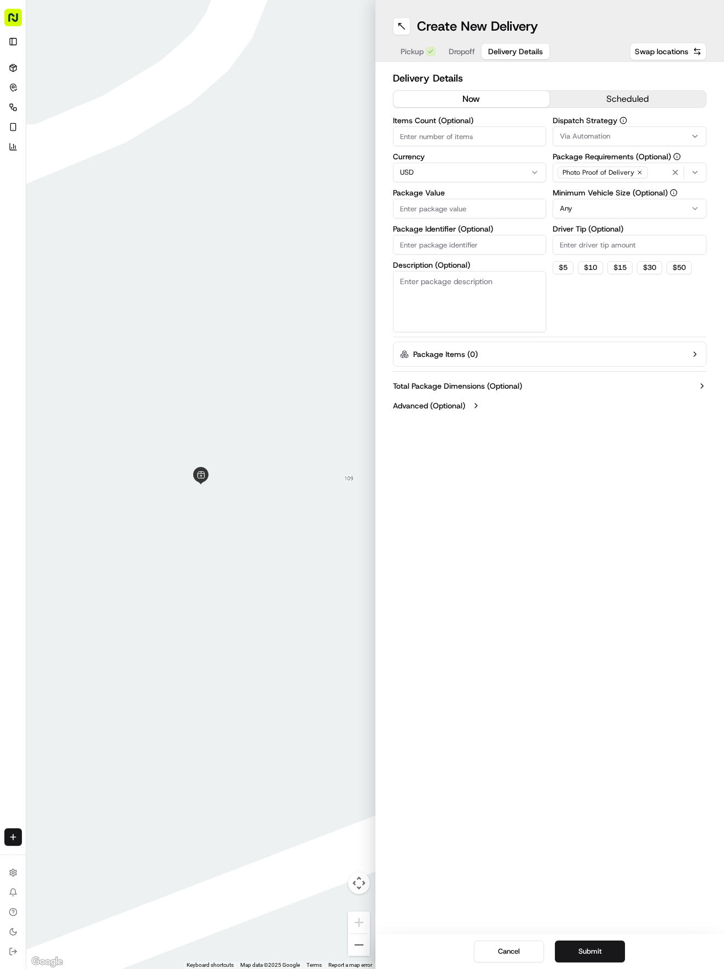
click at [509, 48] on span "Delivery Details" at bounding box center [515, 51] width 55 height 11
click at [483, 246] on input "Package Identifier (Optional)" at bounding box center [470, 245] width 154 height 20
paste input "1P5BRGO"
type input "1P5BRGO"
click at [456, 47] on span "Dropoff" at bounding box center [462, 51] width 26 height 11
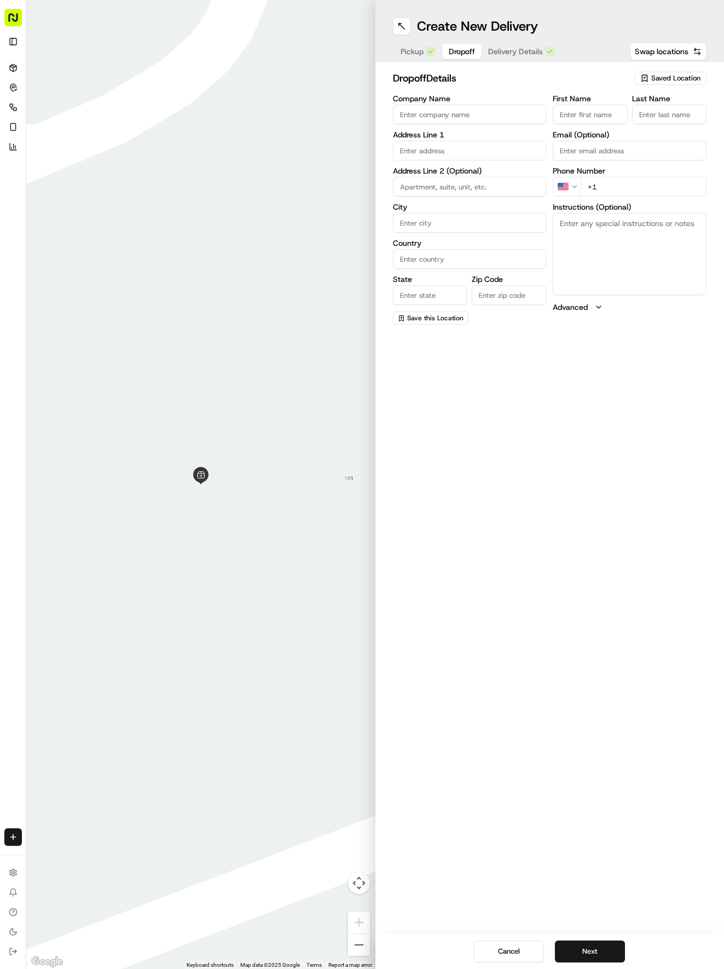
click at [596, 122] on input "First Name" at bounding box center [590, 115] width 74 height 20
type input "[PERSON_NAME] and [PERSON_NAME]"
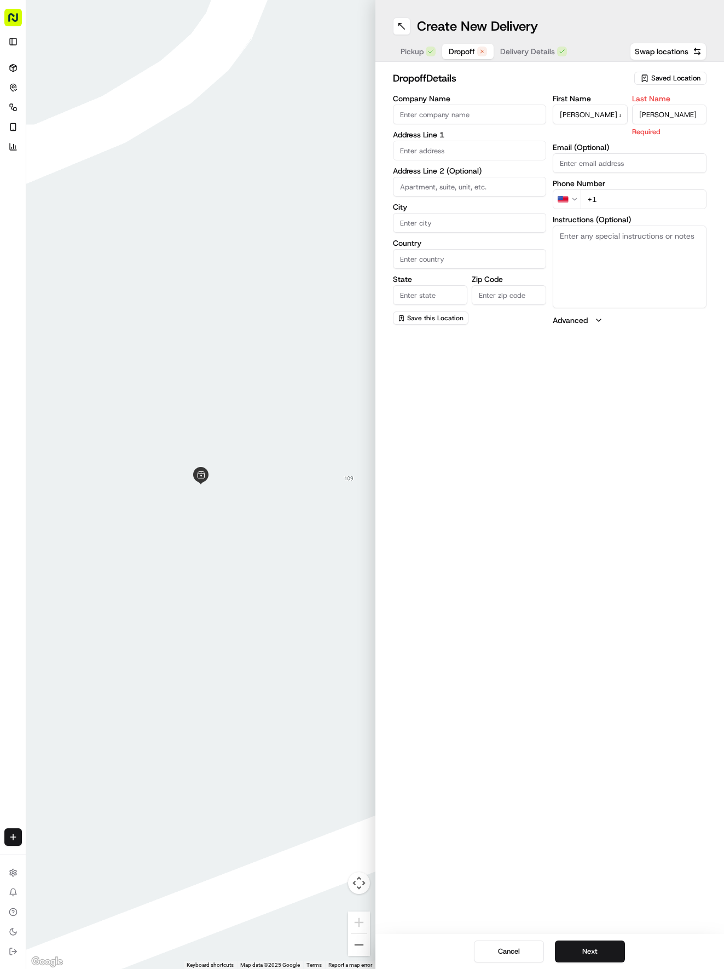
type input "[PERSON_NAME]"
click at [494, 150] on input "text" at bounding box center [470, 151] width 154 height 20
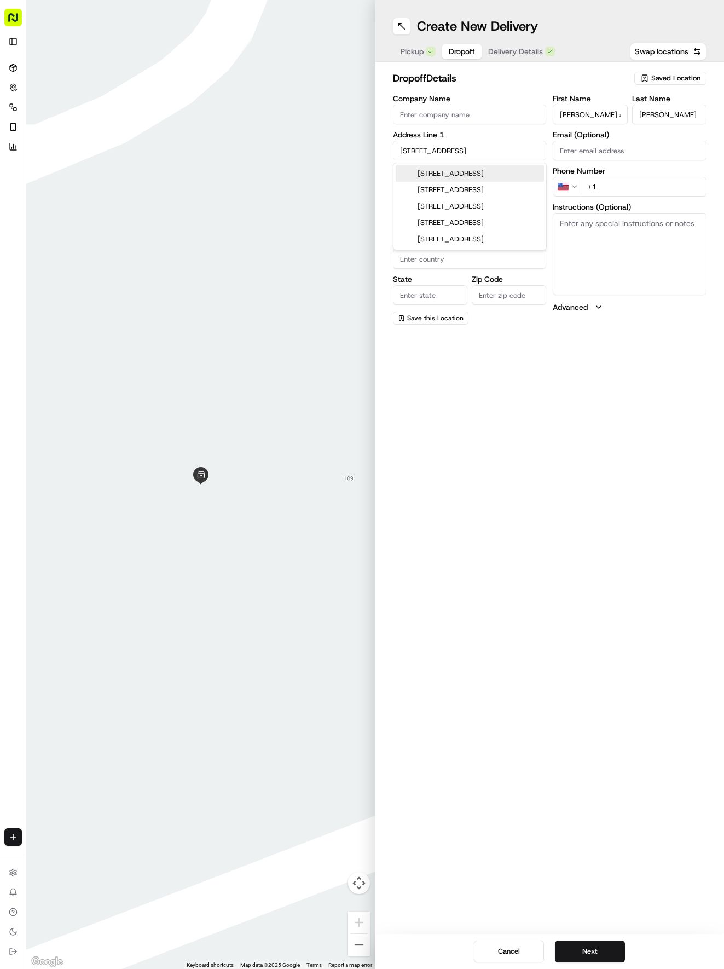
type input "[STREET_ADDRESS]"
type input "Round Rock"
type input "[GEOGRAPHIC_DATA]"
type input "78681"
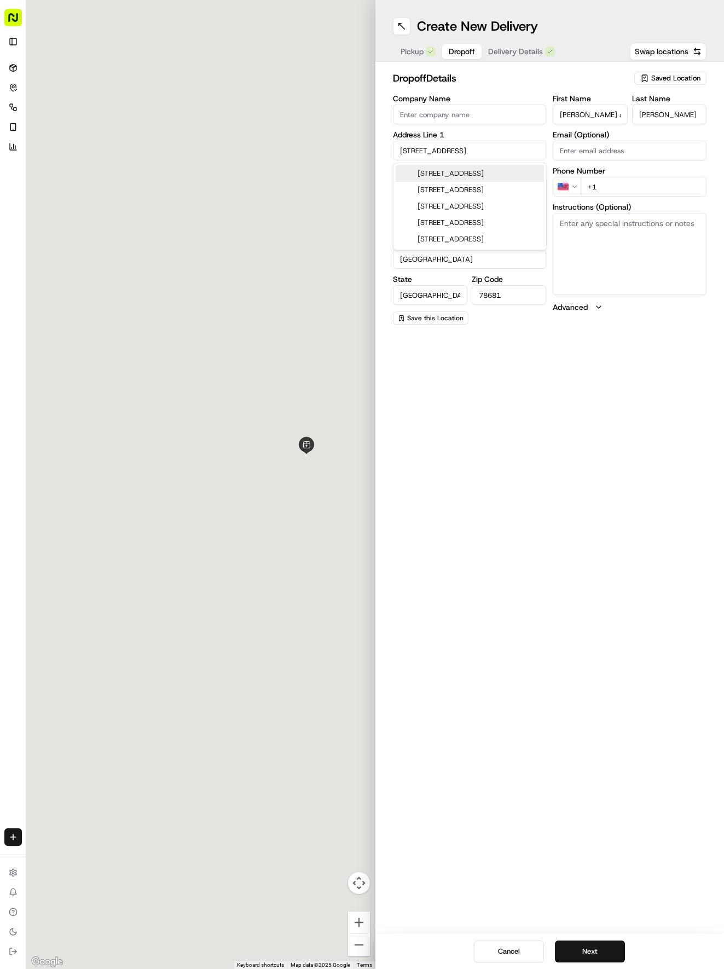
type input "[STREET_ADDRESS]"
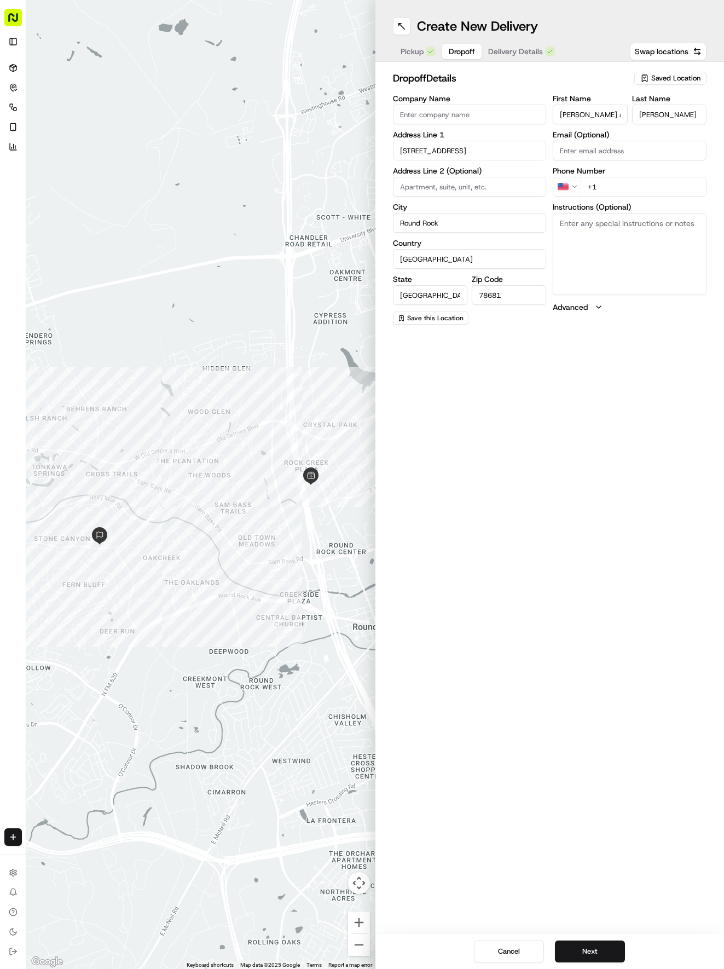
drag, startPoint x: 642, startPoint y: 182, endPoint x: 645, endPoint y: 187, distance: 6.4
click at [645, 187] on input "+1" at bounding box center [644, 187] width 126 height 20
type input "[PHONE_NUMBER]"
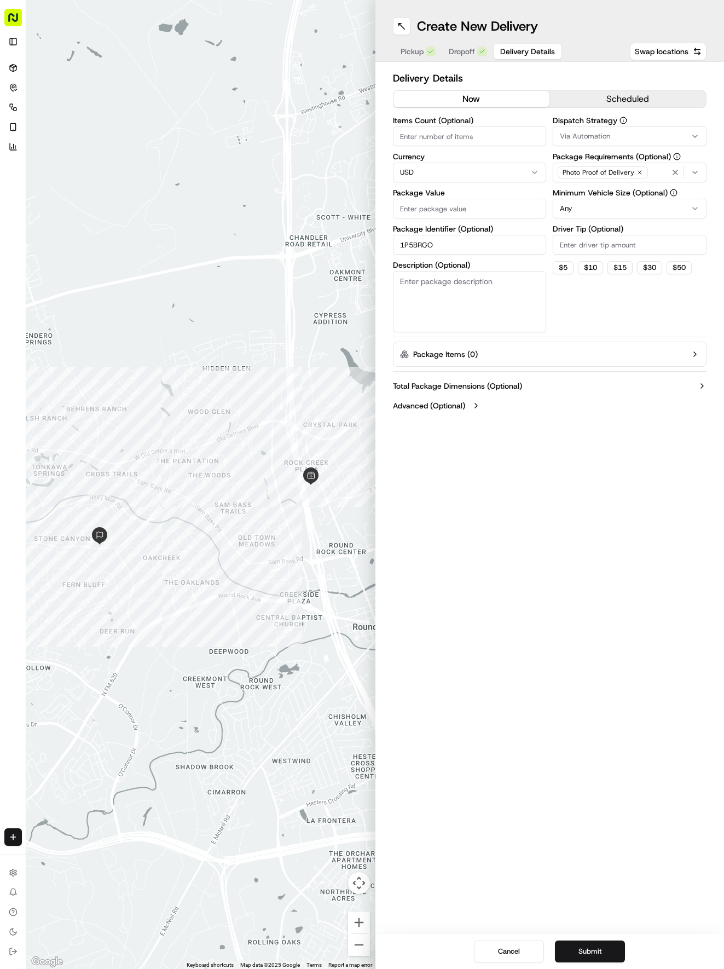
click at [504, 53] on span "Delivery Details" at bounding box center [527, 51] width 55 height 11
click at [514, 199] on input "Package Value" at bounding box center [470, 209] width 154 height 20
type input "38.86"
click at [606, 136] on span "Via Automation" at bounding box center [585, 136] width 50 height 10
click at [608, 195] on span "Tso Round Rock Strategy" at bounding box center [638, 196] width 135 height 10
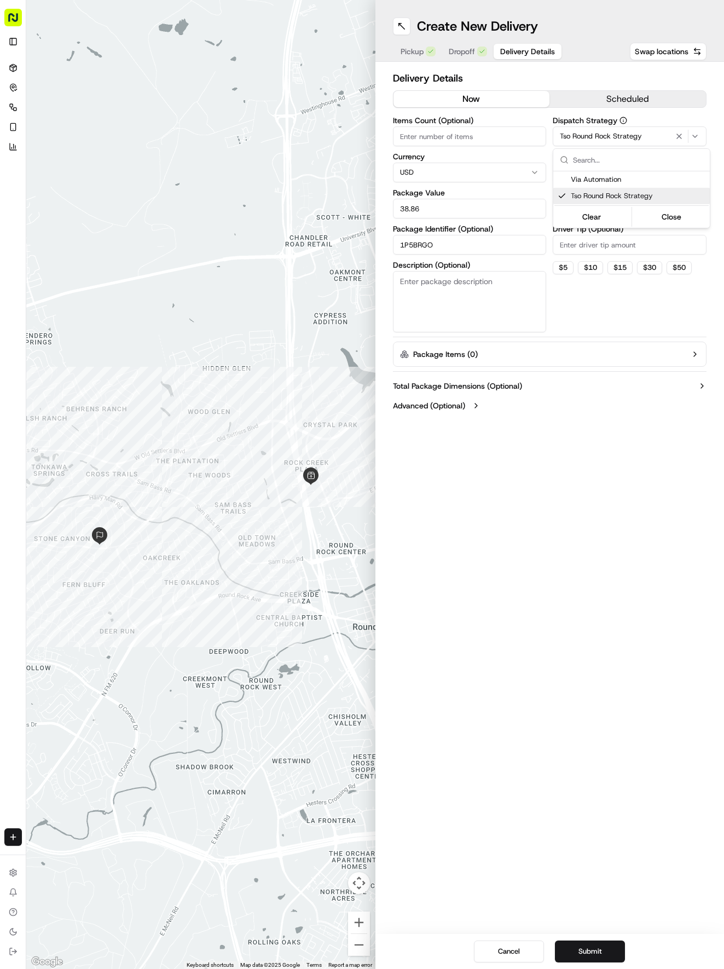
drag, startPoint x: 612, startPoint y: 261, endPoint x: 611, endPoint y: 243, distance: 17.6
click at [610, 246] on html "Tso Chinese 04 Round Rock [EMAIL_ADDRESS][DOMAIN_NAME] Toggle Sidebar Deliverie…" at bounding box center [362, 484] width 724 height 969
click at [609, 210] on html "Tso Chinese 04 Round Rock [EMAIL_ADDRESS][DOMAIN_NAME] Toggle Sidebar Deliverie…" at bounding box center [362, 484] width 724 height 969
click at [586, 245] on input "Driver Tip (Optional)" at bounding box center [630, 245] width 154 height 20
type input "2"
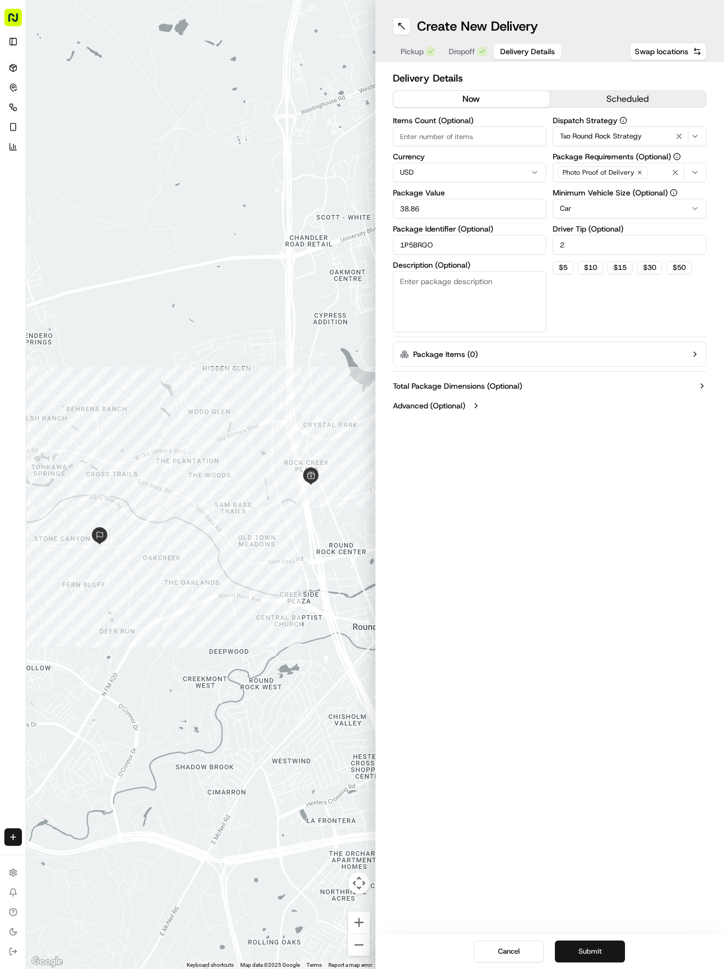
click at [588, 957] on button "Submit" at bounding box center [590, 952] width 70 height 22
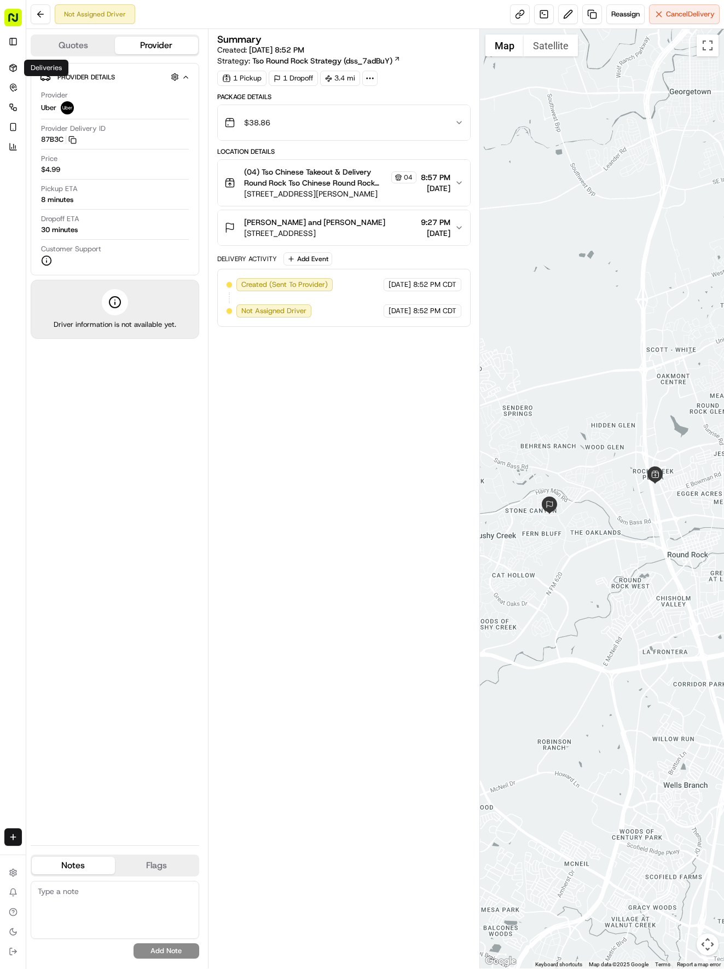
click at [24, 69] on div "Deliveries Deliveries" at bounding box center [46, 68] width 44 height 16
click at [11, 68] on icon at bounding box center [13, 68] width 9 height 9
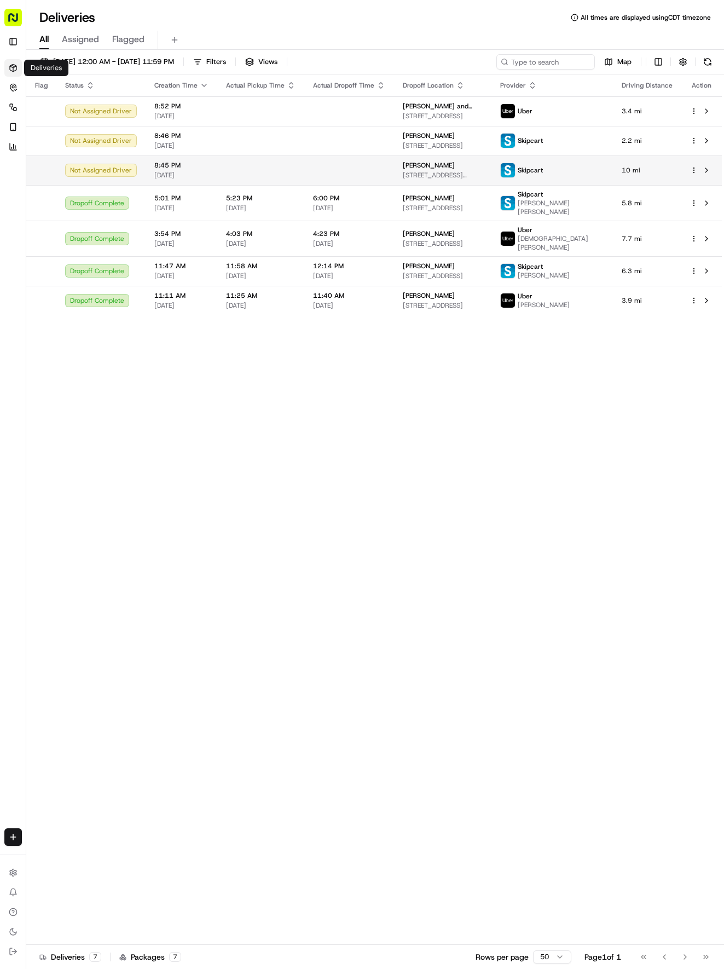
click at [312, 174] on td at bounding box center [349, 170] width 90 height 30
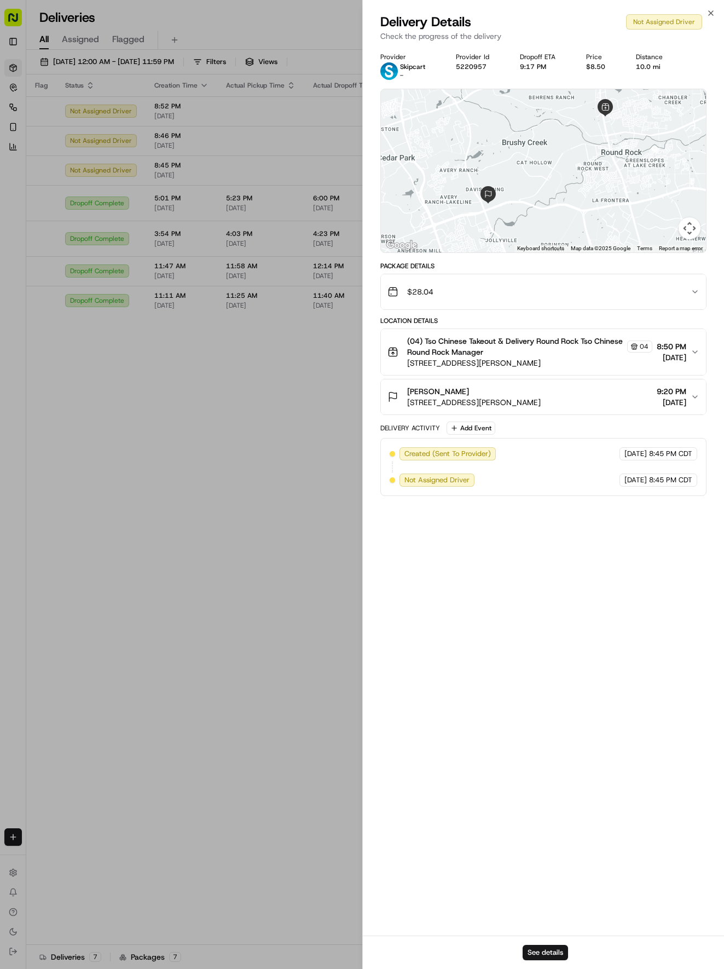
drag, startPoint x: 481, startPoint y: 200, endPoint x: 485, endPoint y: 185, distance: 15.9
click at [485, 186] on img at bounding box center [489, 195] width 18 height 18
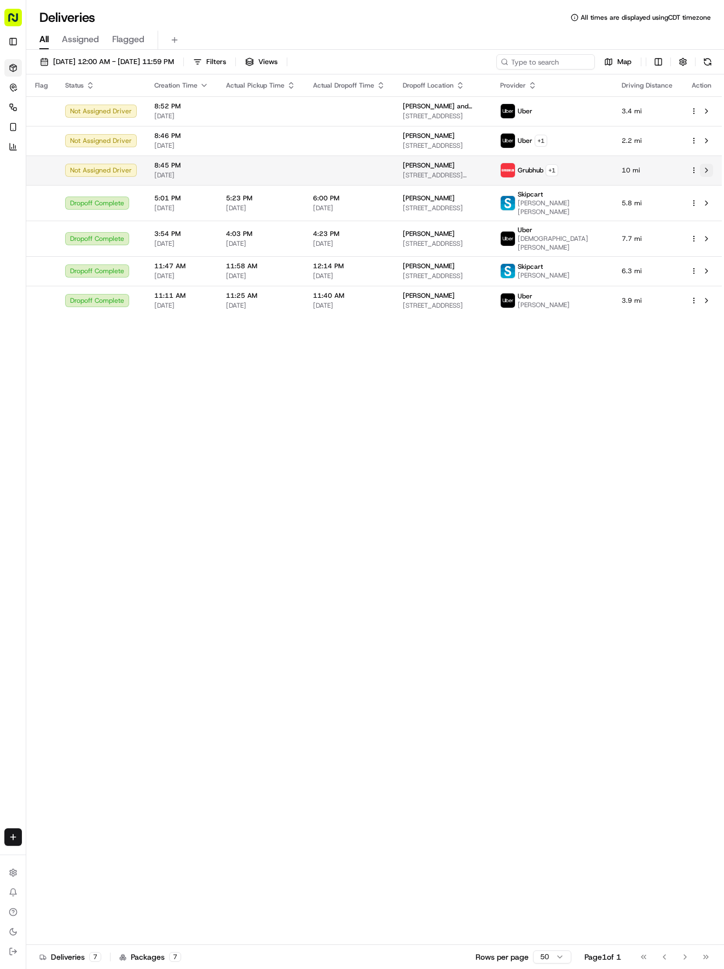
click at [707, 169] on button at bounding box center [706, 170] width 13 height 13
click at [221, 172] on td at bounding box center [260, 170] width 87 height 30
click at [287, 171] on td at bounding box center [260, 170] width 87 height 30
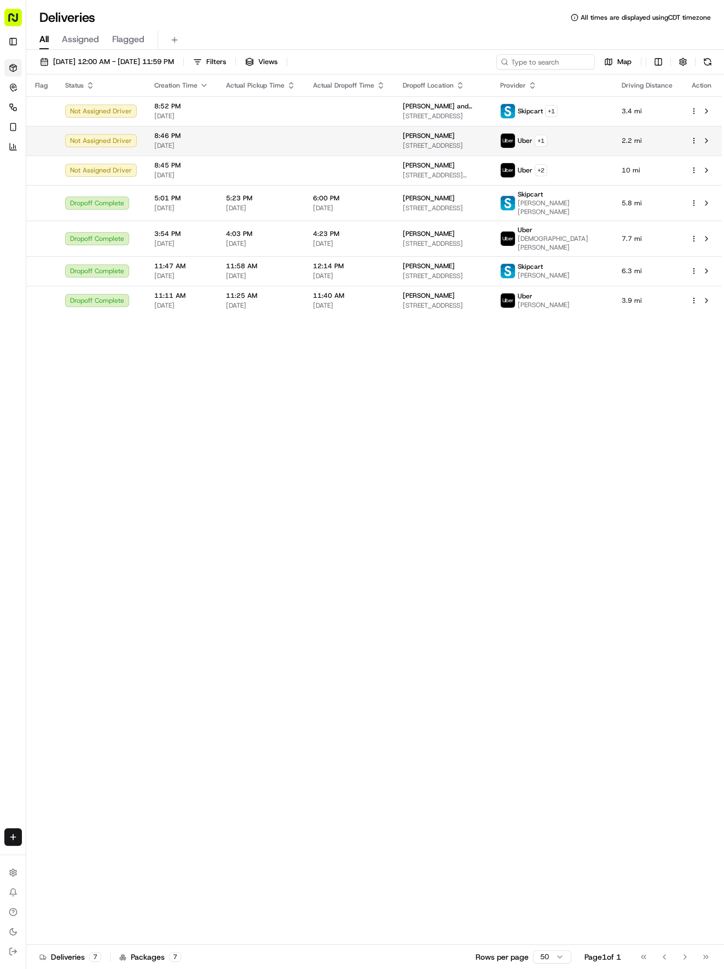
click at [274, 146] on td at bounding box center [260, 141] width 87 height 30
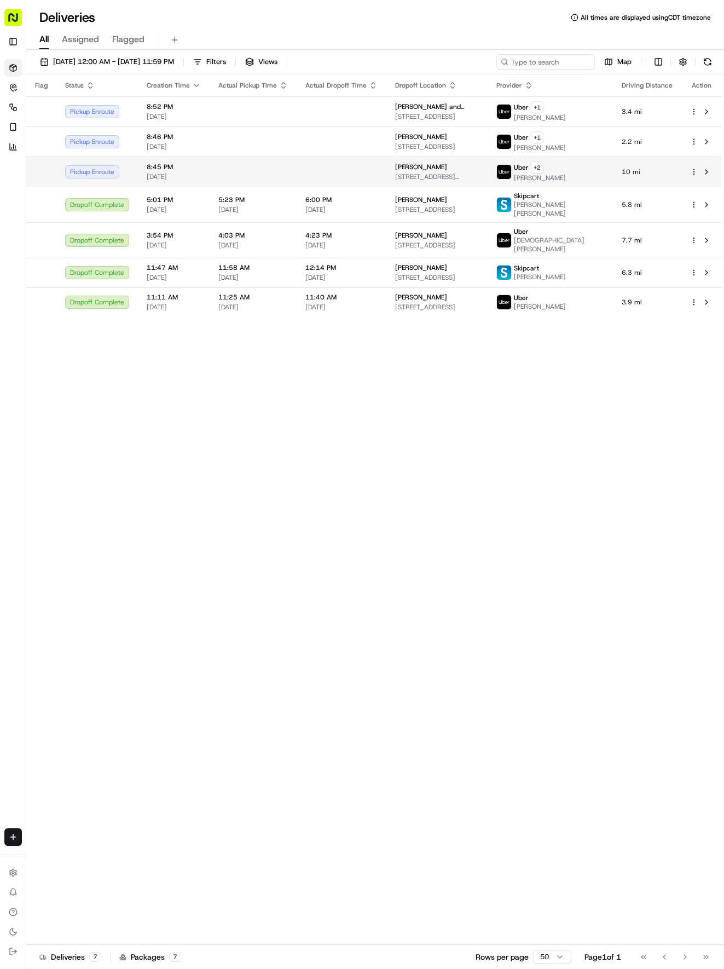
click at [292, 162] on td at bounding box center [253, 172] width 87 height 30
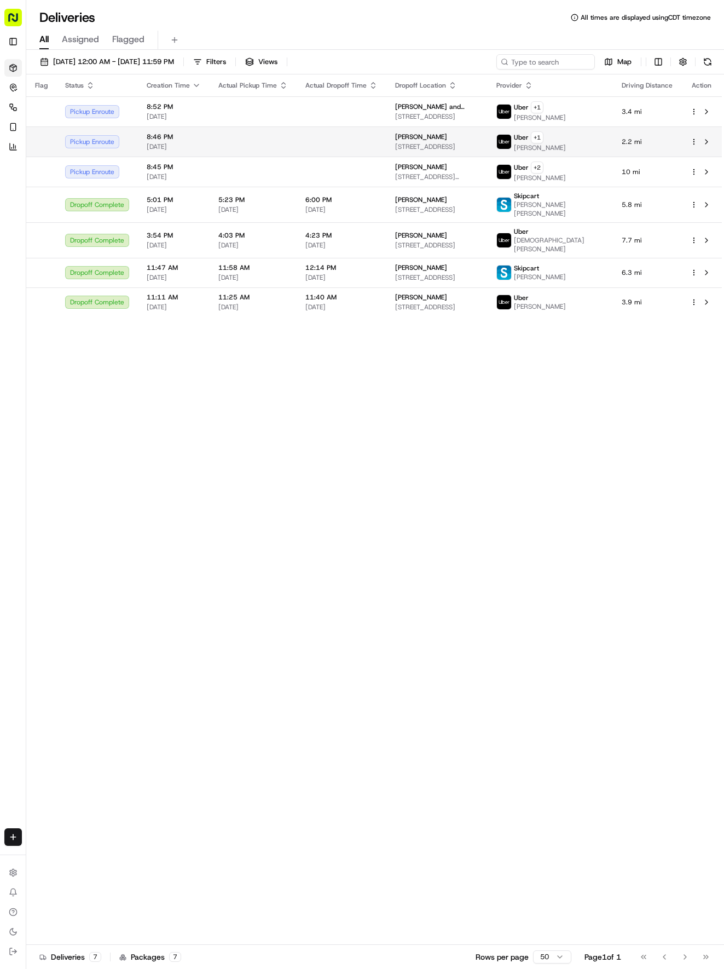
click at [273, 140] on td at bounding box center [253, 141] width 87 height 30
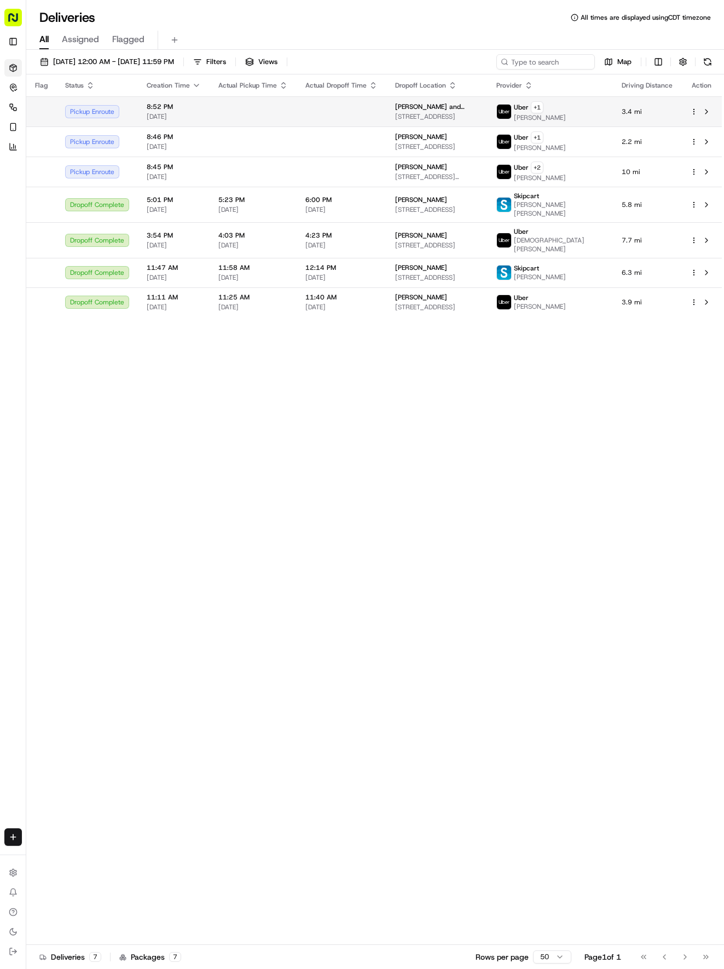
click at [266, 112] on td at bounding box center [253, 111] width 87 height 30
click at [223, 114] on span "[DATE]" at bounding box center [253, 116] width 70 height 9
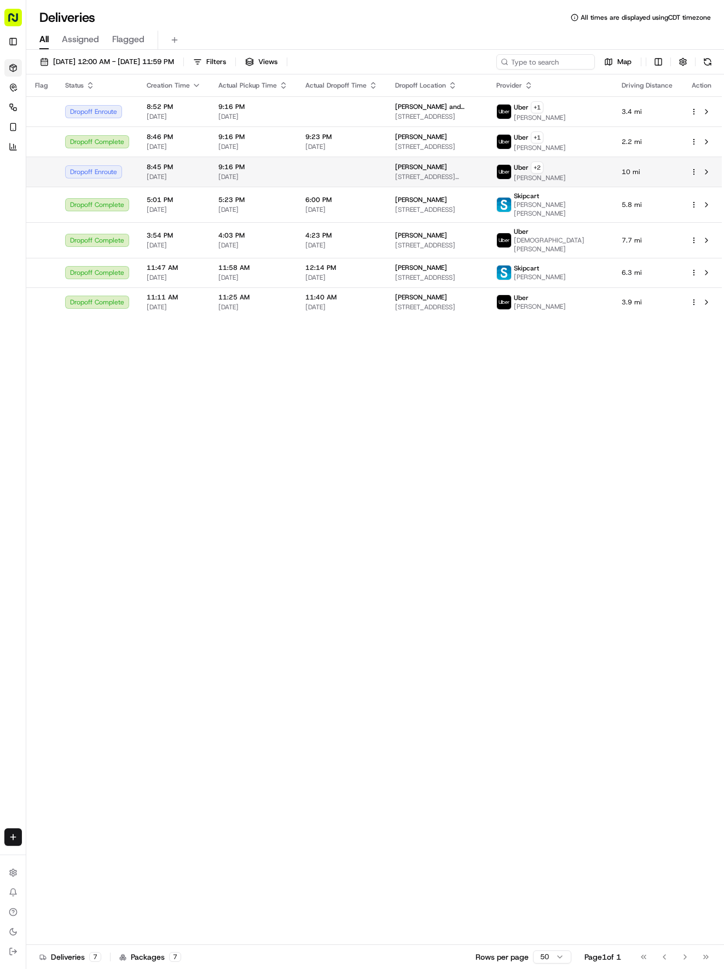
click at [262, 178] on span "[DATE]" at bounding box center [253, 176] width 70 height 9
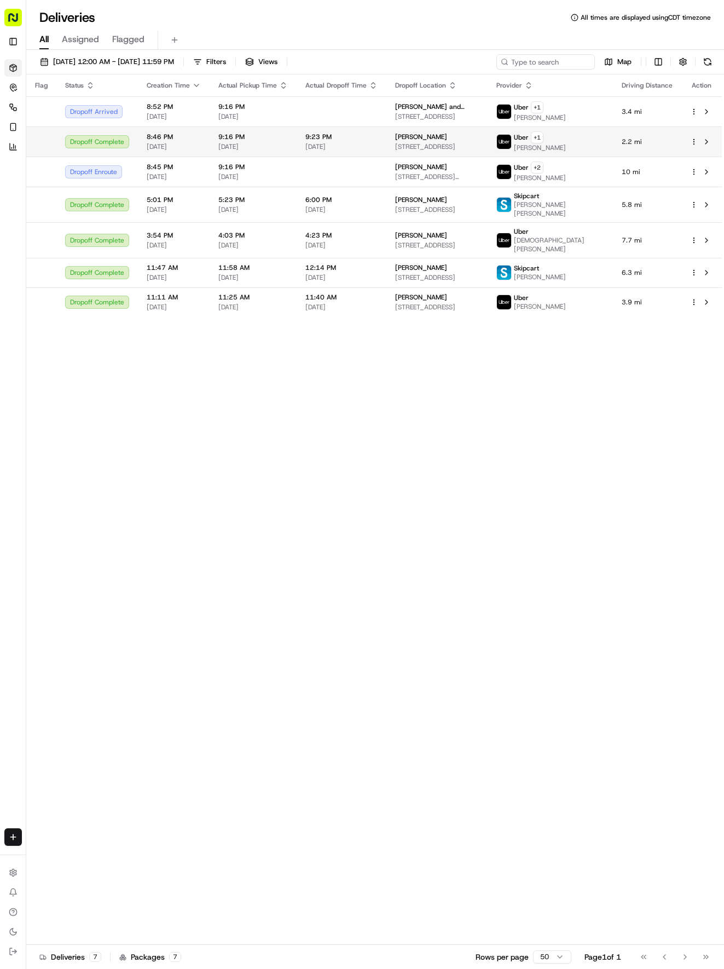
click at [285, 130] on td "9:16 PM [DATE]" at bounding box center [253, 141] width 87 height 30
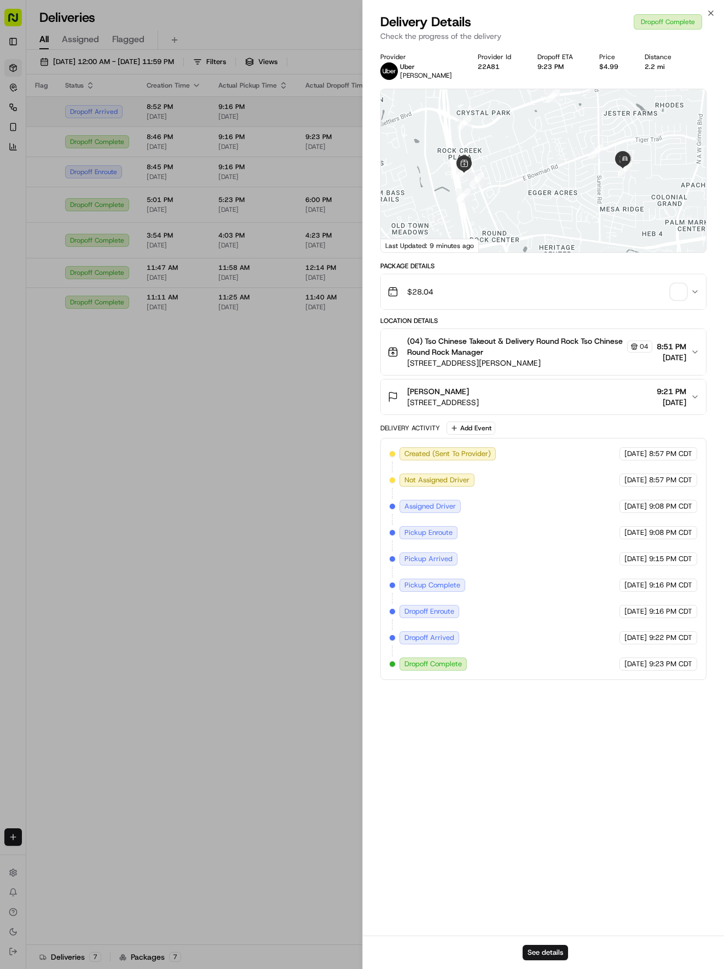
drag, startPoint x: 285, startPoint y: 118, endPoint x: 270, endPoint y: 115, distance: 14.6
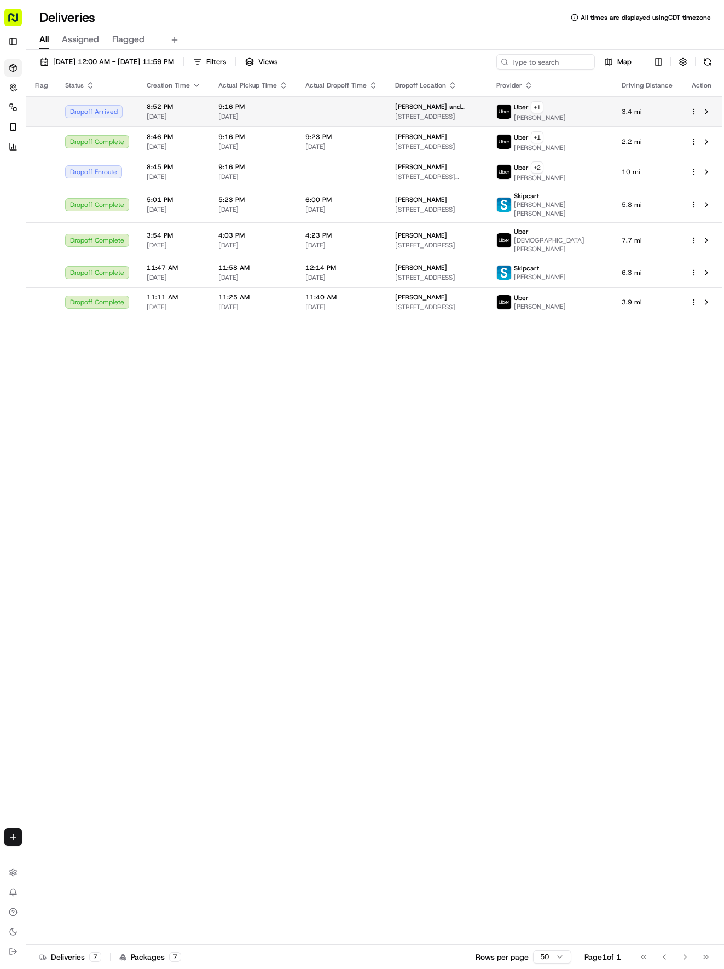
click at [270, 115] on span "[DATE]" at bounding box center [253, 116] width 70 height 9
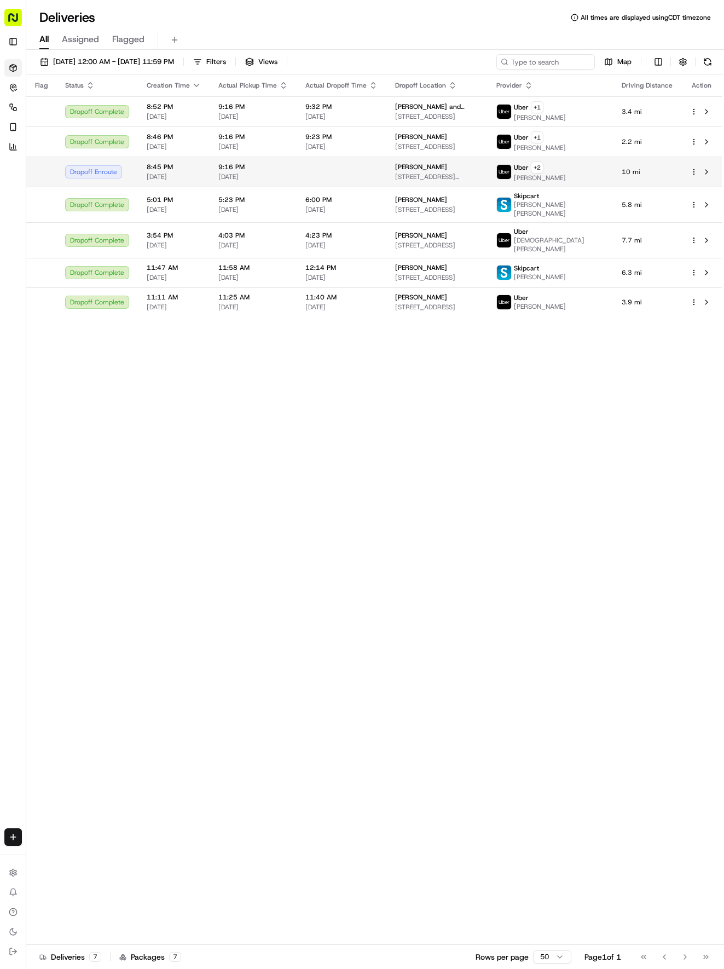
click at [310, 182] on td at bounding box center [342, 172] width 90 height 30
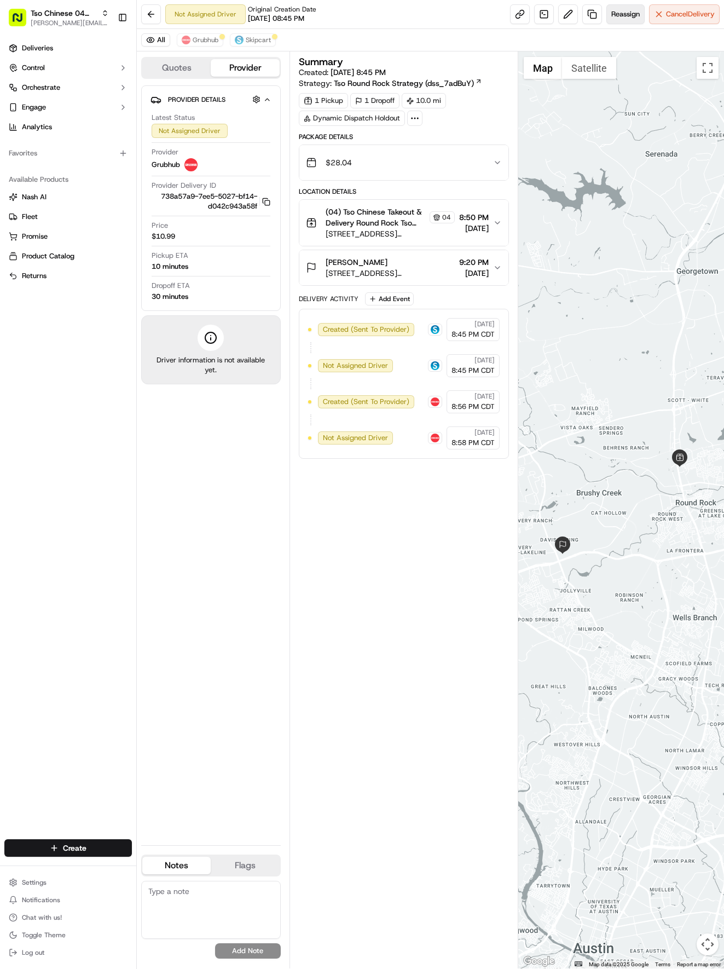
click at [626, 19] on span "Reassign" at bounding box center [626, 14] width 28 height 10
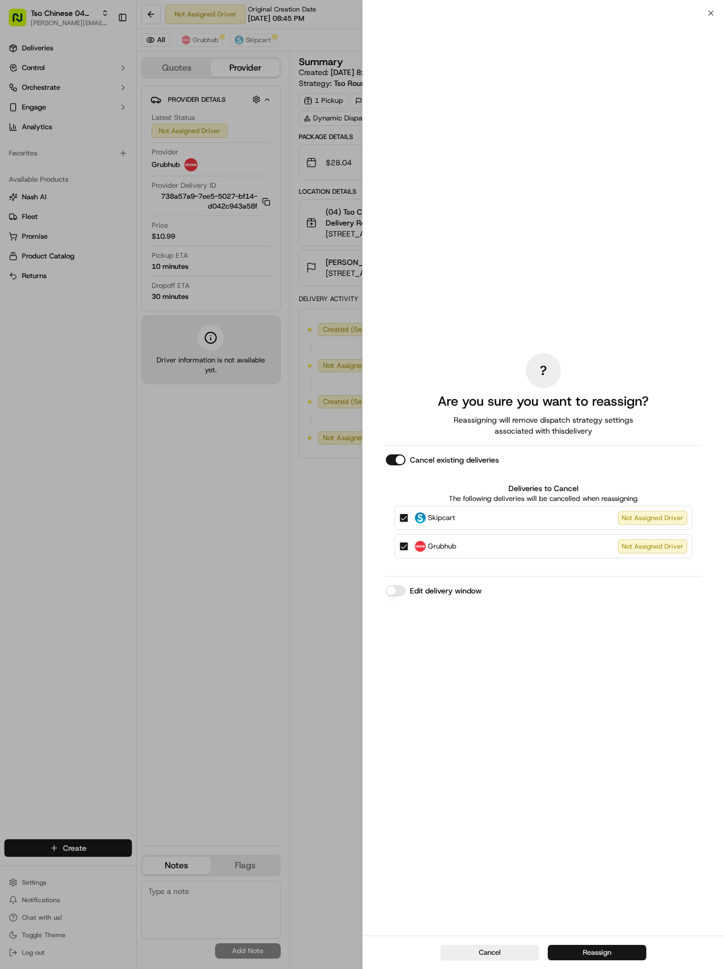
click at [569, 945] on button "Reassign" at bounding box center [597, 952] width 99 height 15
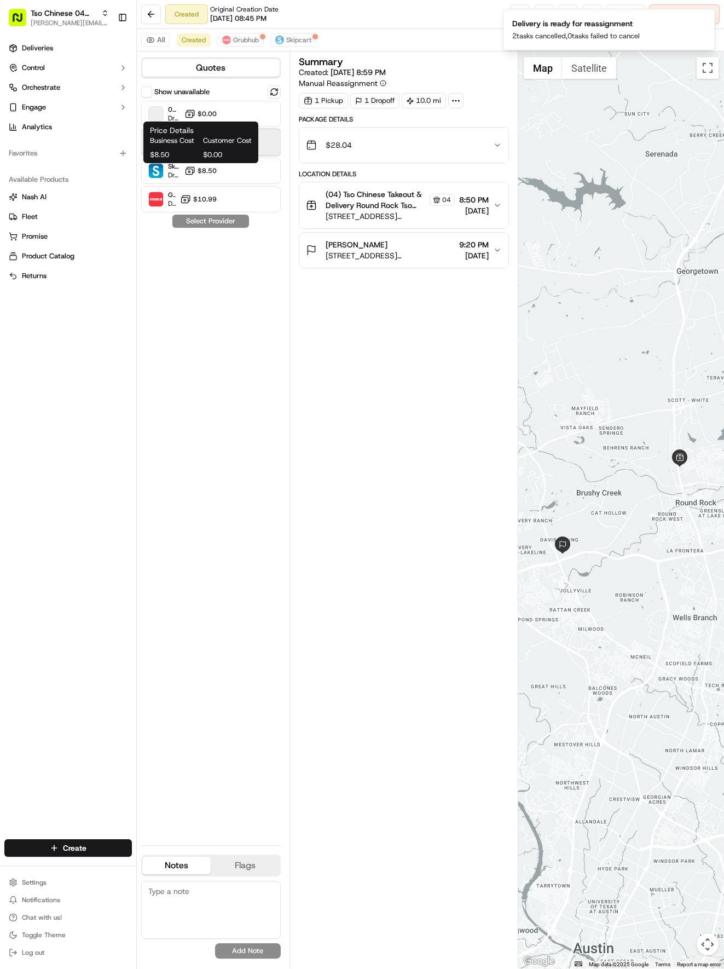
click at [264, 143] on div "Uber Dropoff ETA 40 minutes $6.99" at bounding box center [211, 142] width 140 height 26
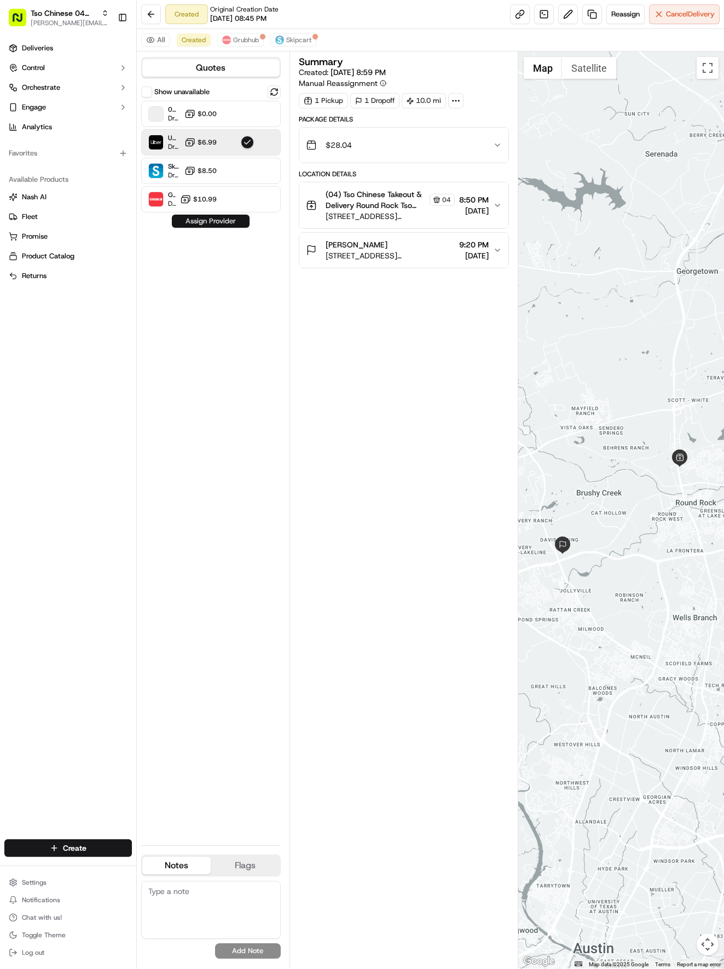
click at [232, 217] on button "Assign Provider" at bounding box center [211, 221] width 78 height 13
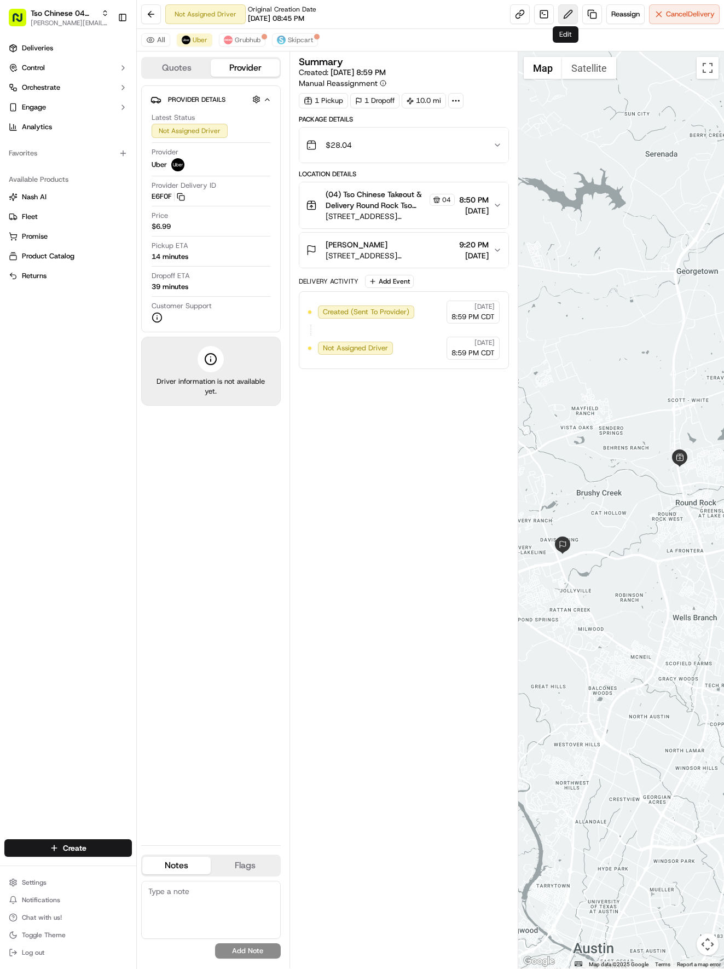
click at [572, 13] on button at bounding box center [568, 14] width 20 height 20
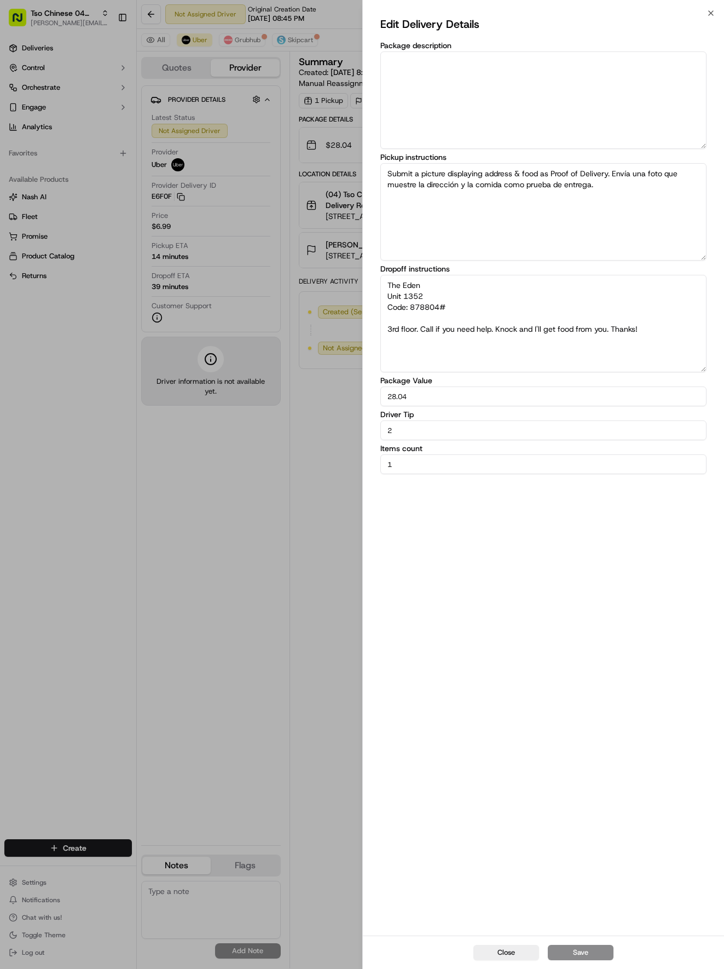
click at [452, 433] on input "2" at bounding box center [544, 431] width 327 height 20
type input "6"
click at [586, 953] on button "Save" at bounding box center [581, 952] width 66 height 15
